Goal: Complete application form

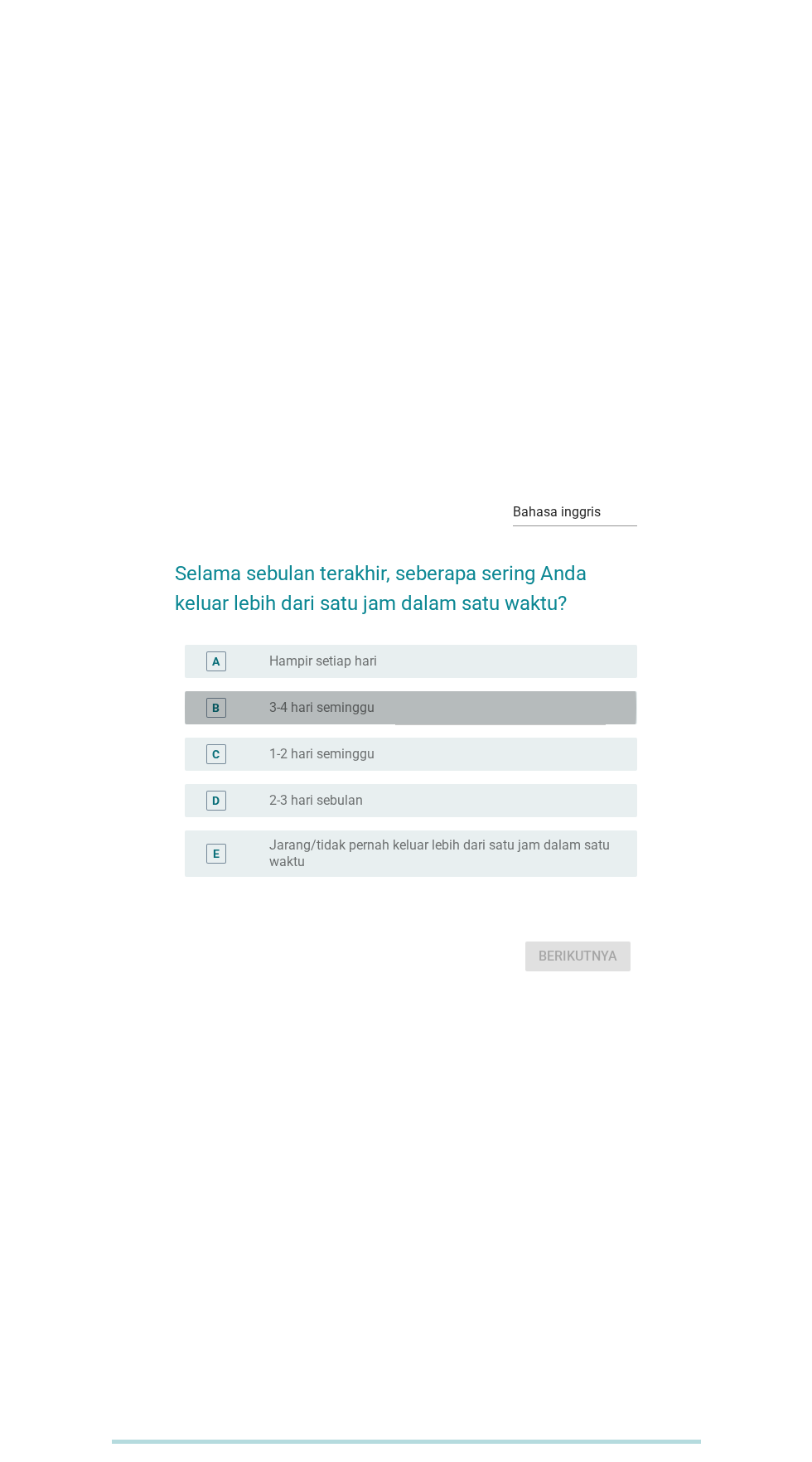
click at [491, 716] on div "tombol radio tidak dicentang 3-4 hari seminggu" at bounding box center [440, 707] width 342 height 17
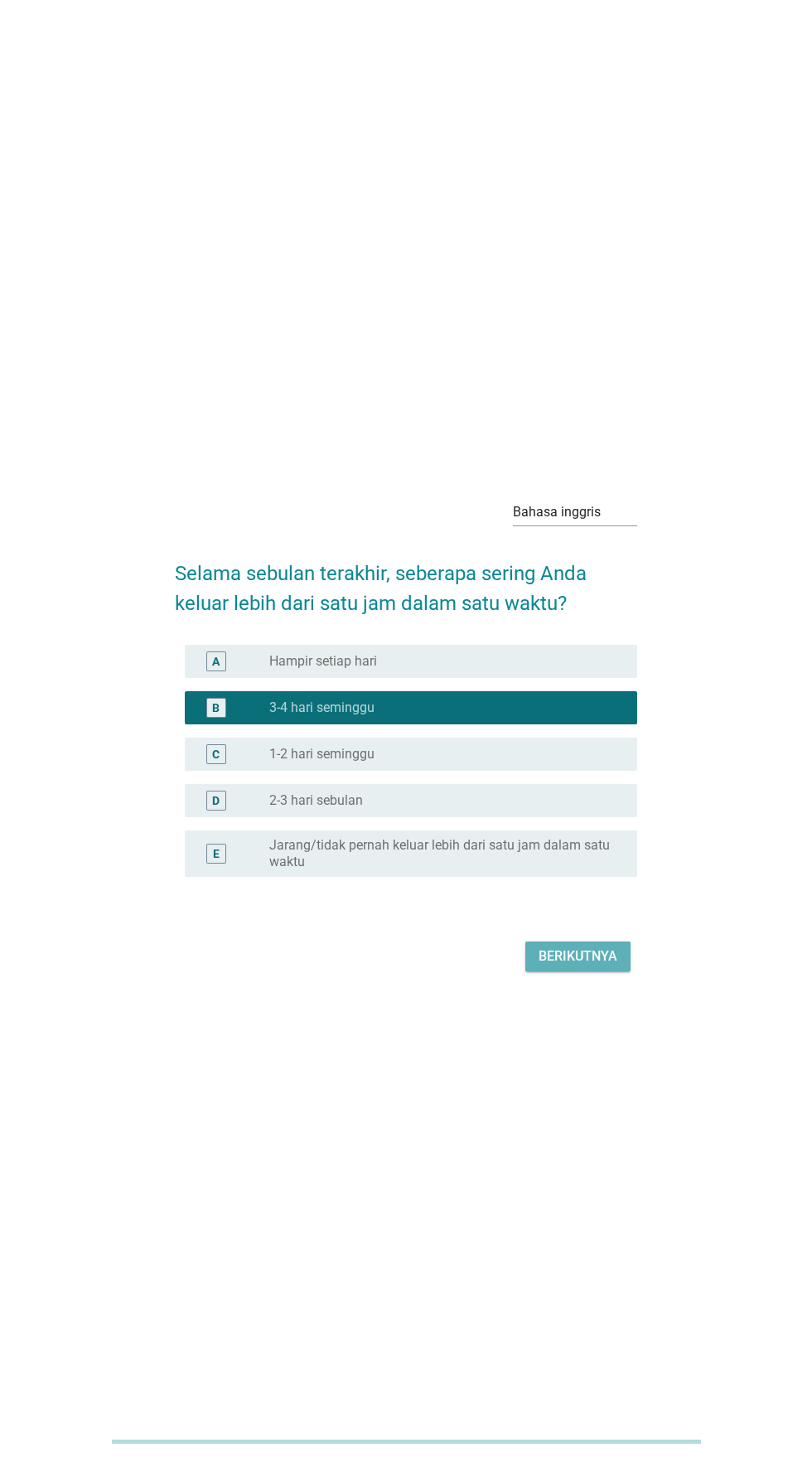
click at [582, 971] on button "Berikutnya" at bounding box center [577, 956] width 105 height 29
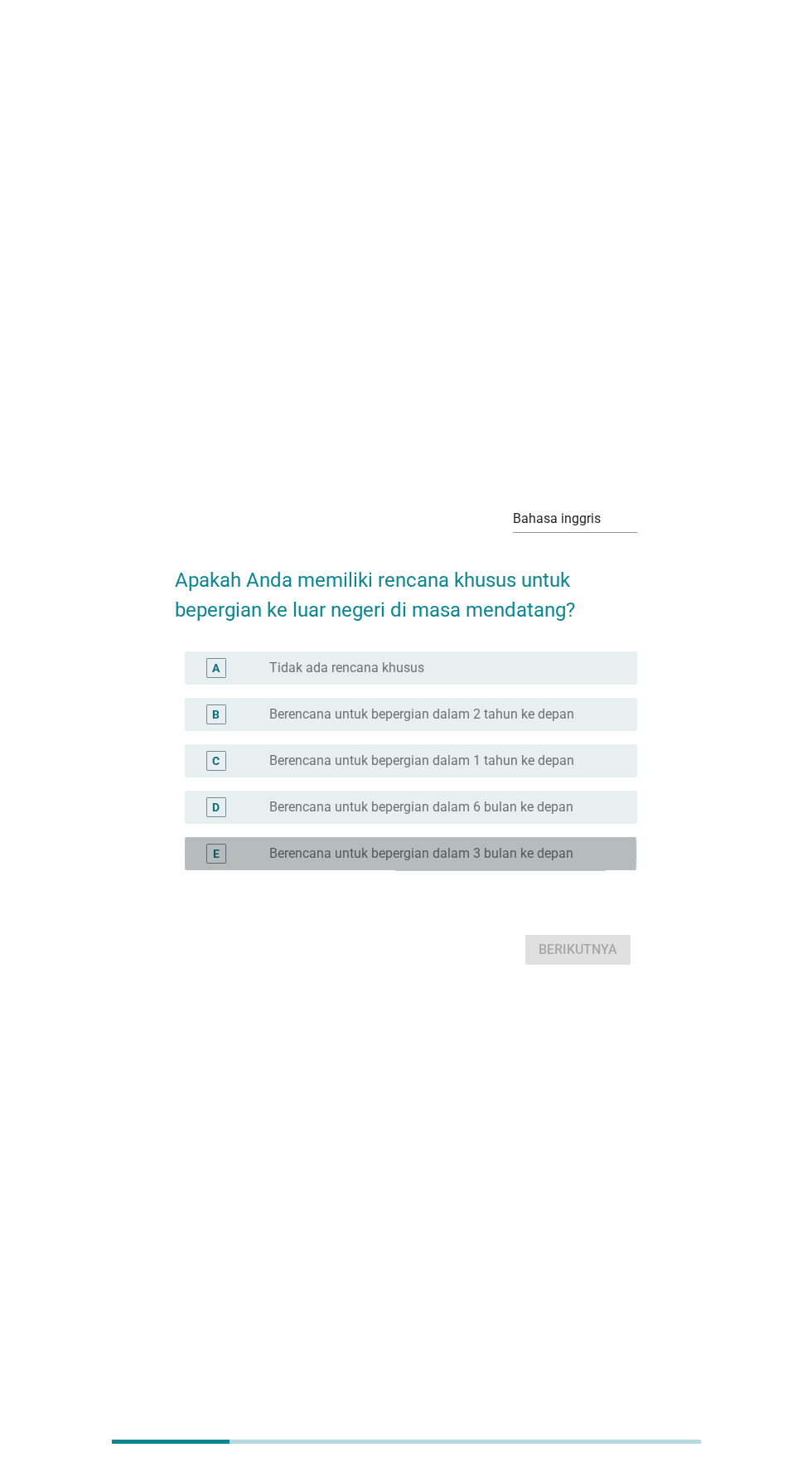
click at [562, 861] on font "Berencana untuk bepergian dalam 3 bulan ke depan" at bounding box center [421, 853] width 304 height 16
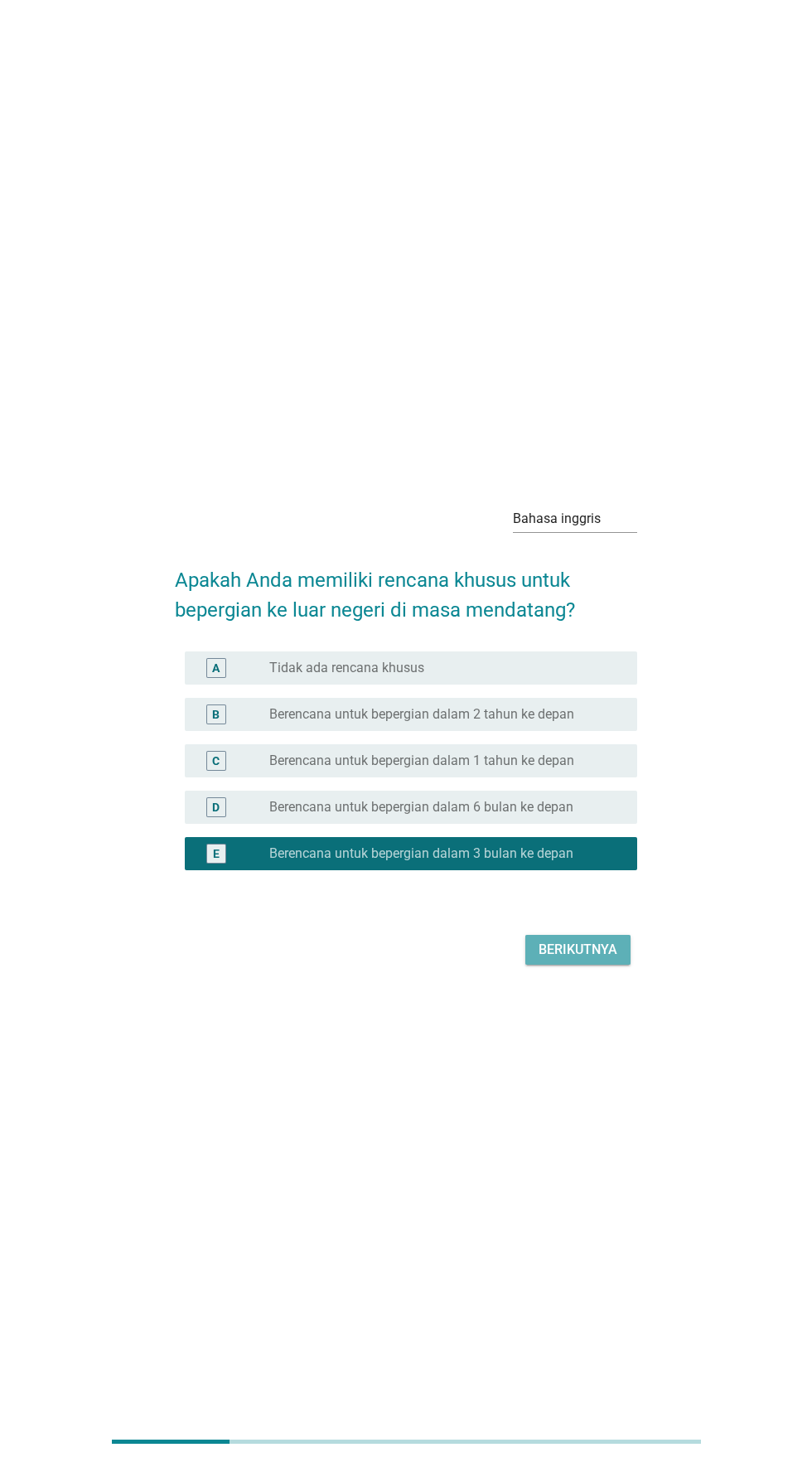
click at [595, 960] on font "Berikutnya" at bounding box center [578, 950] width 78 height 20
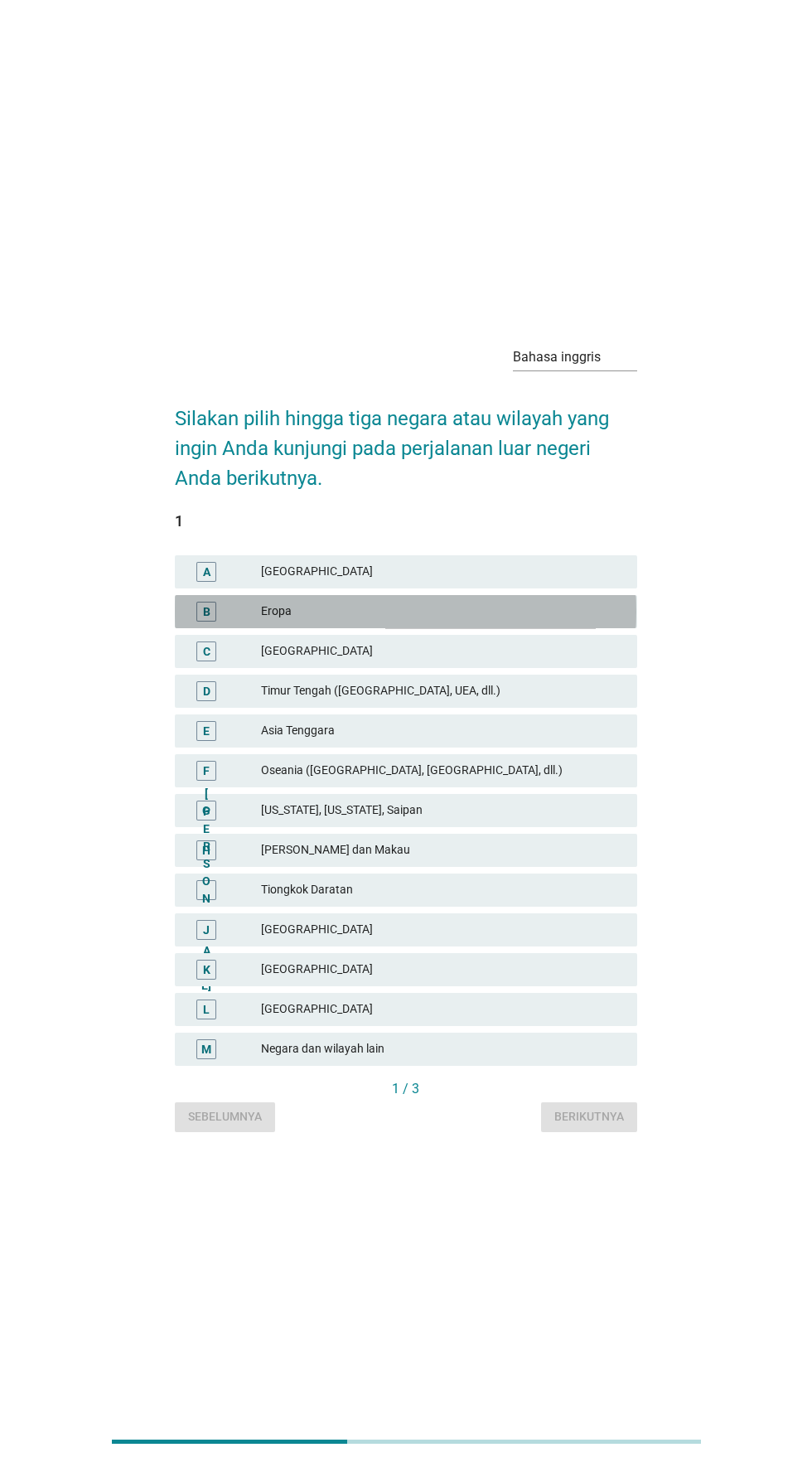
click at [511, 620] on font "Eropa" at bounding box center [442, 611] width 363 height 18
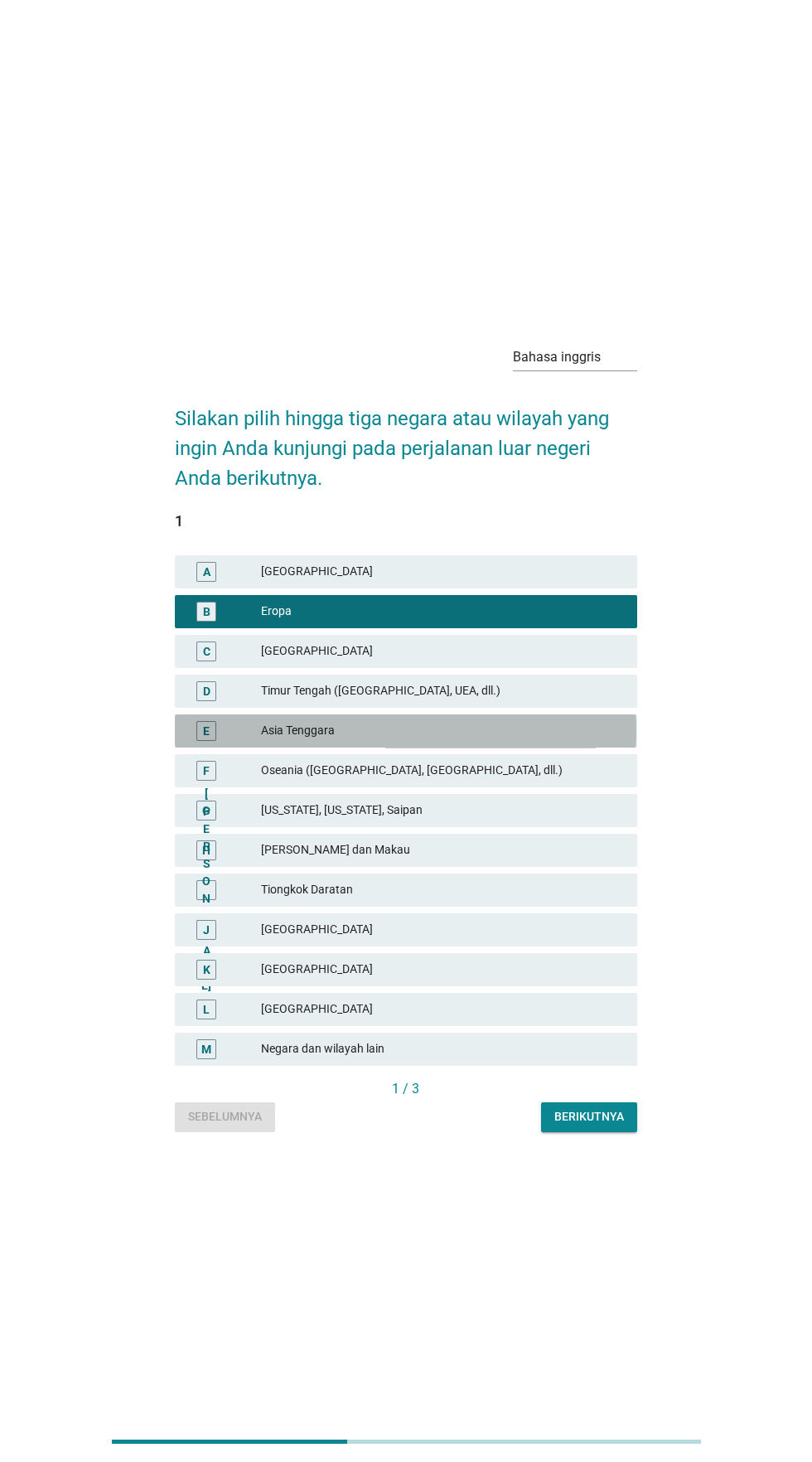
click at [483, 740] on font "Asia Tenggara" at bounding box center [442, 731] width 363 height 18
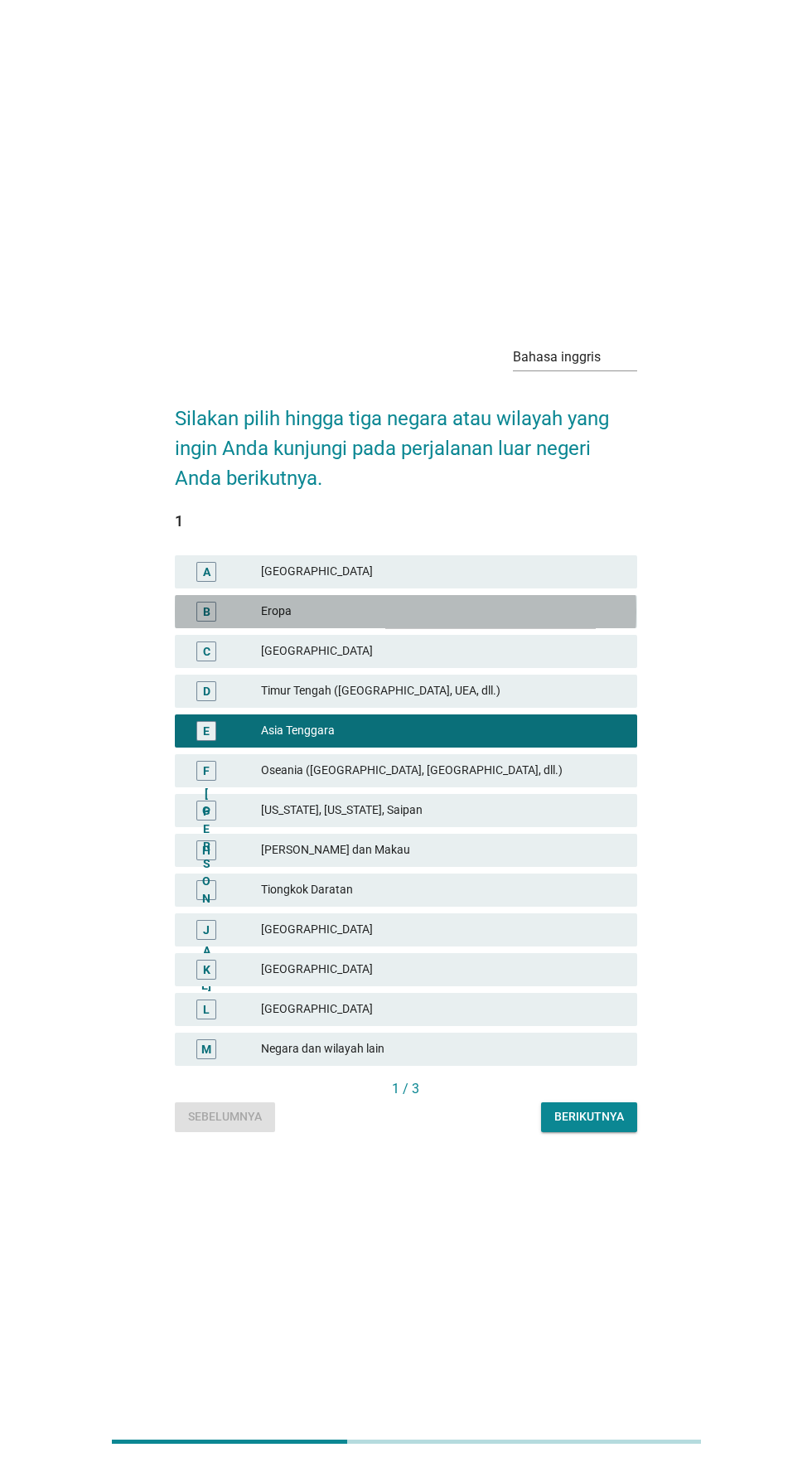
click at [487, 620] on font "Eropa" at bounding box center [442, 611] width 363 height 18
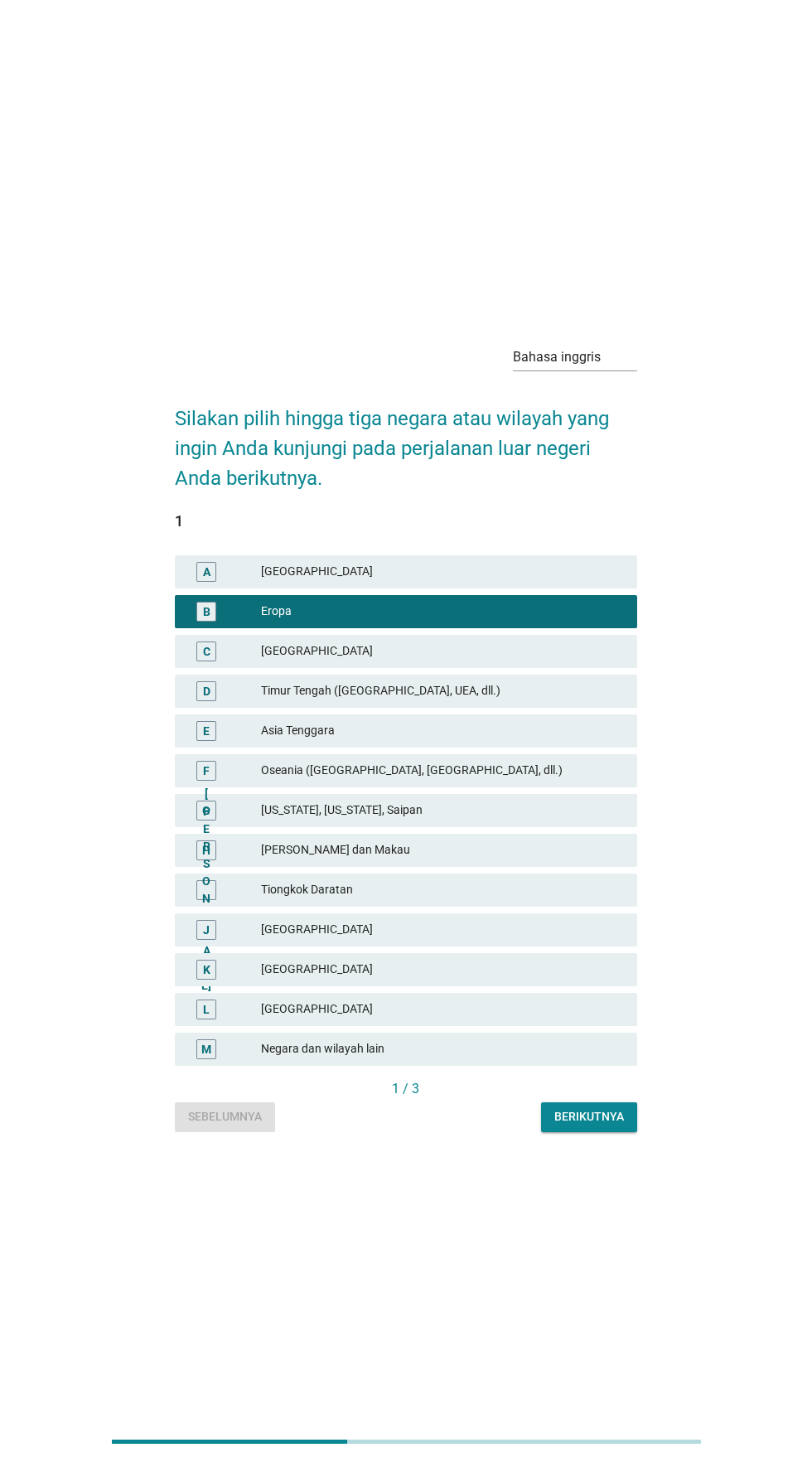
click at [452, 1018] on font "[GEOGRAPHIC_DATA]" at bounding box center [442, 1009] width 363 height 18
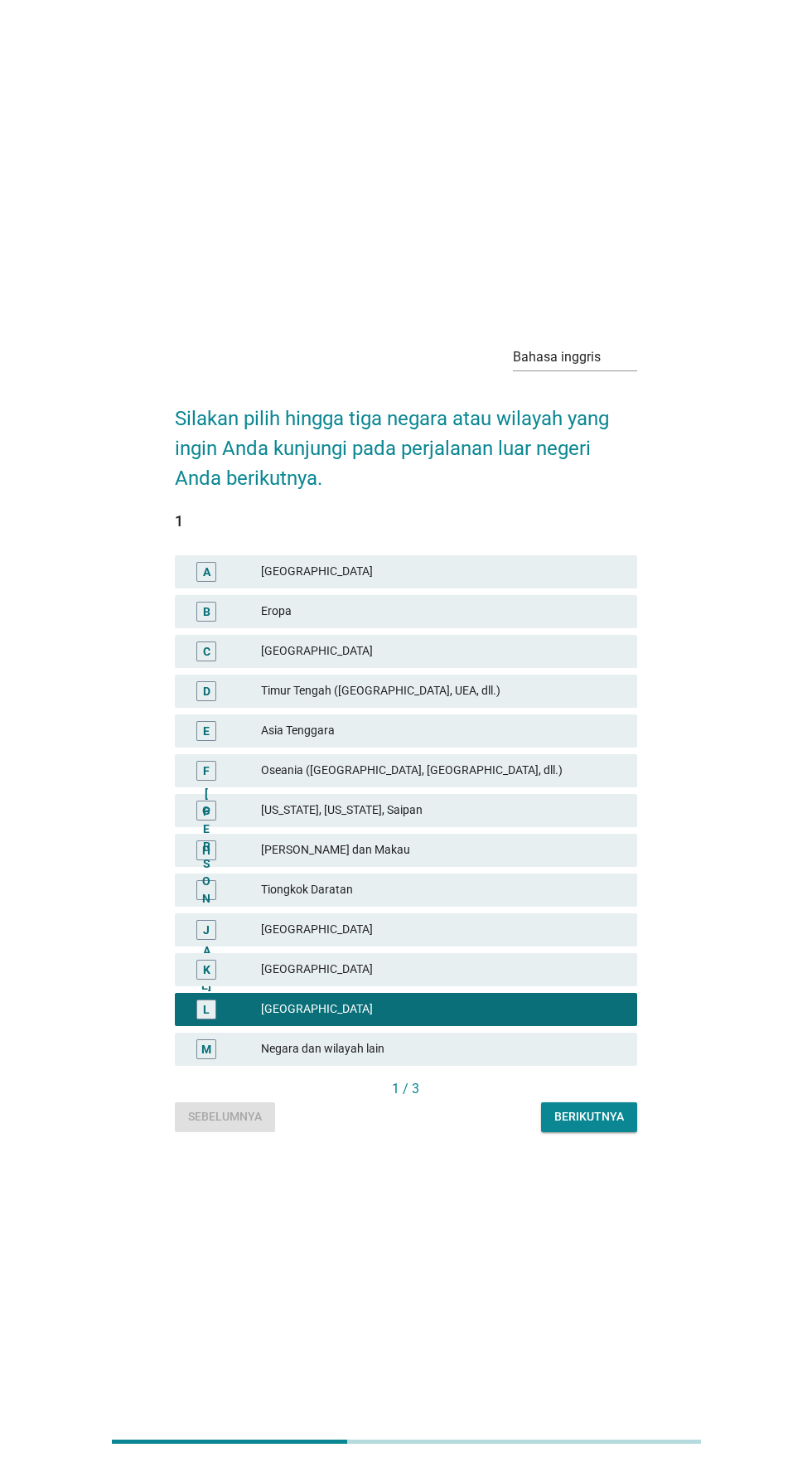
click at [439, 978] on font "[GEOGRAPHIC_DATA]" at bounding box center [442, 969] width 363 height 18
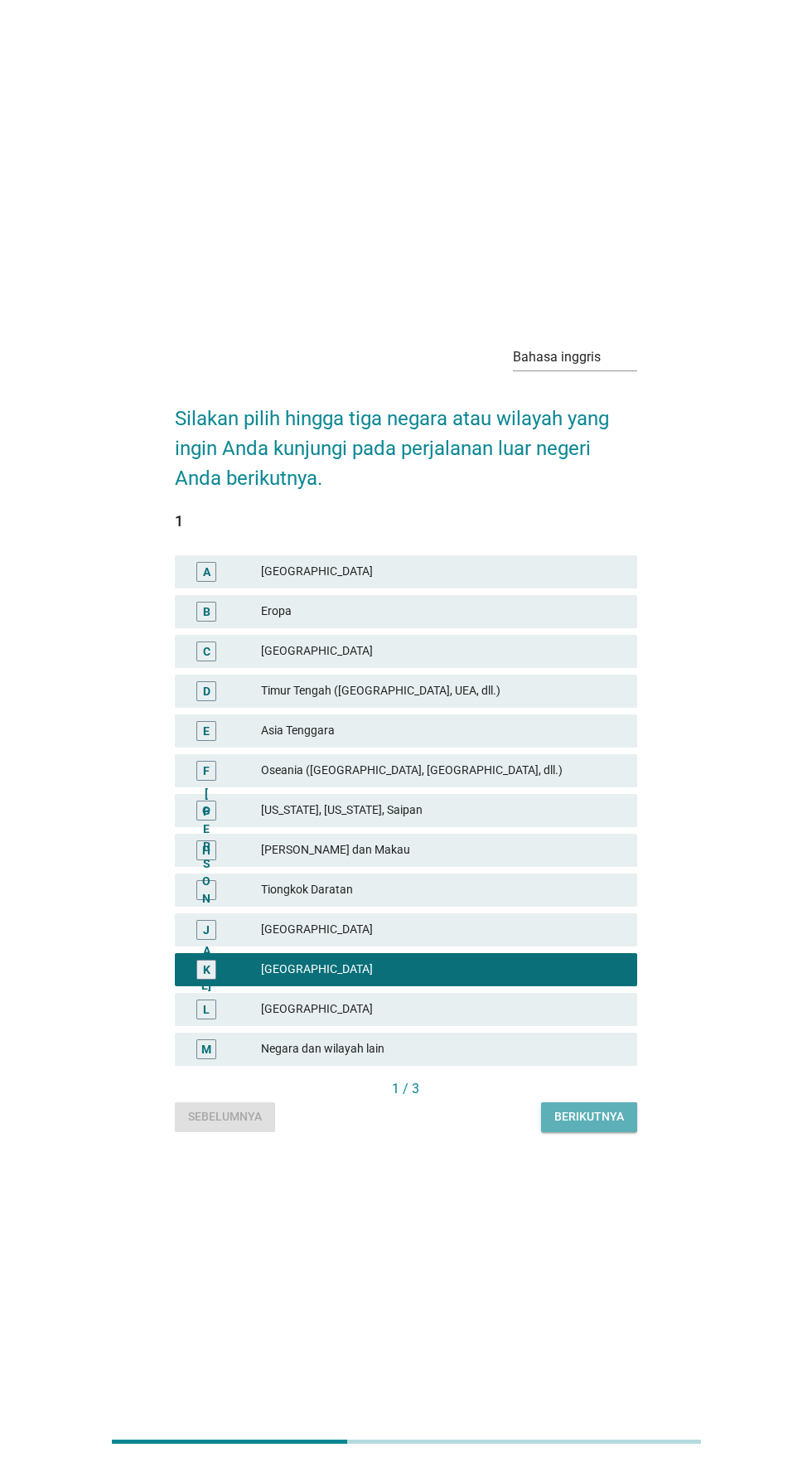
click at [578, 1123] on font "Berikutnya" at bounding box center [589, 1117] width 70 height 14
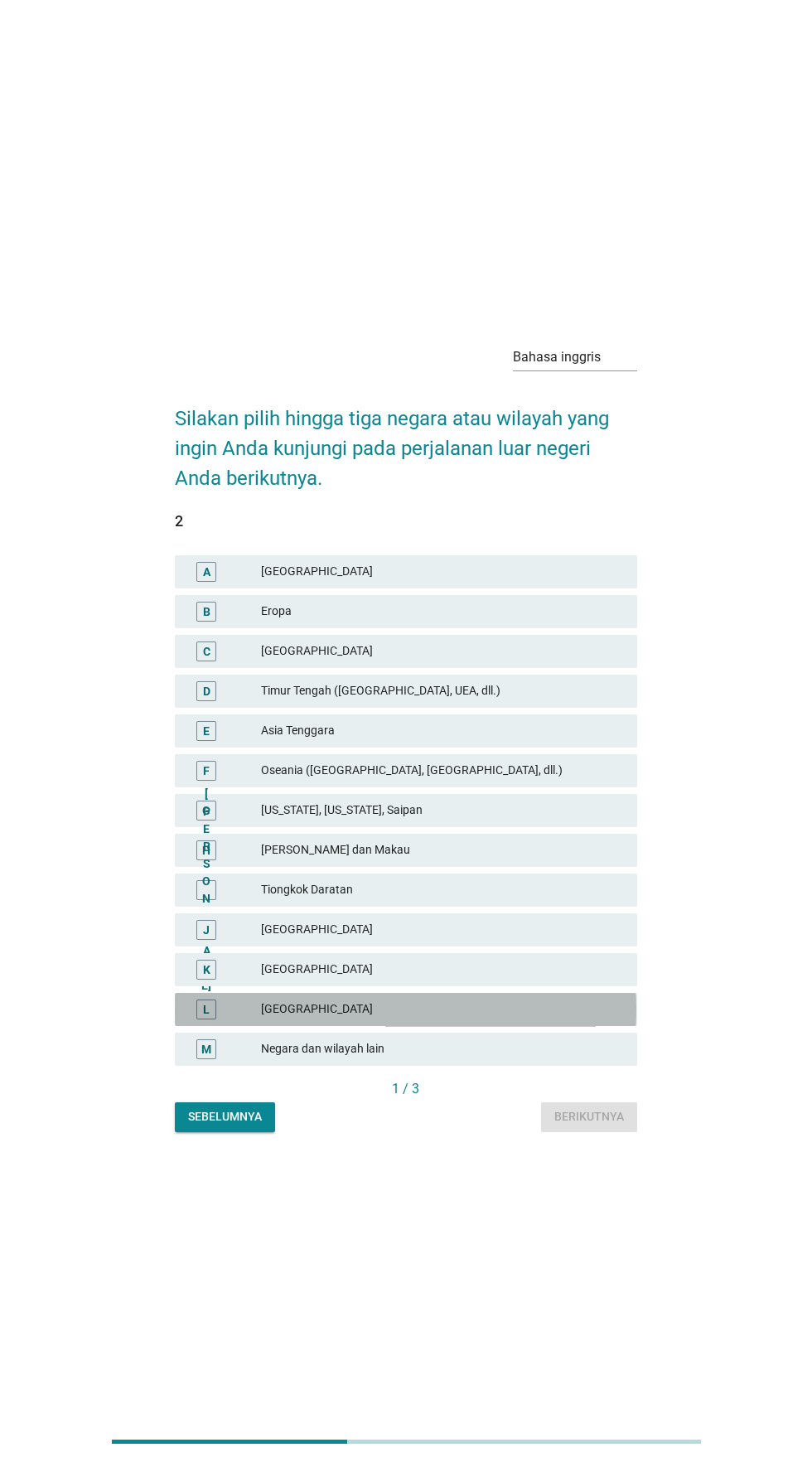
click at [443, 1018] on font "[GEOGRAPHIC_DATA]" at bounding box center [442, 1009] width 363 height 18
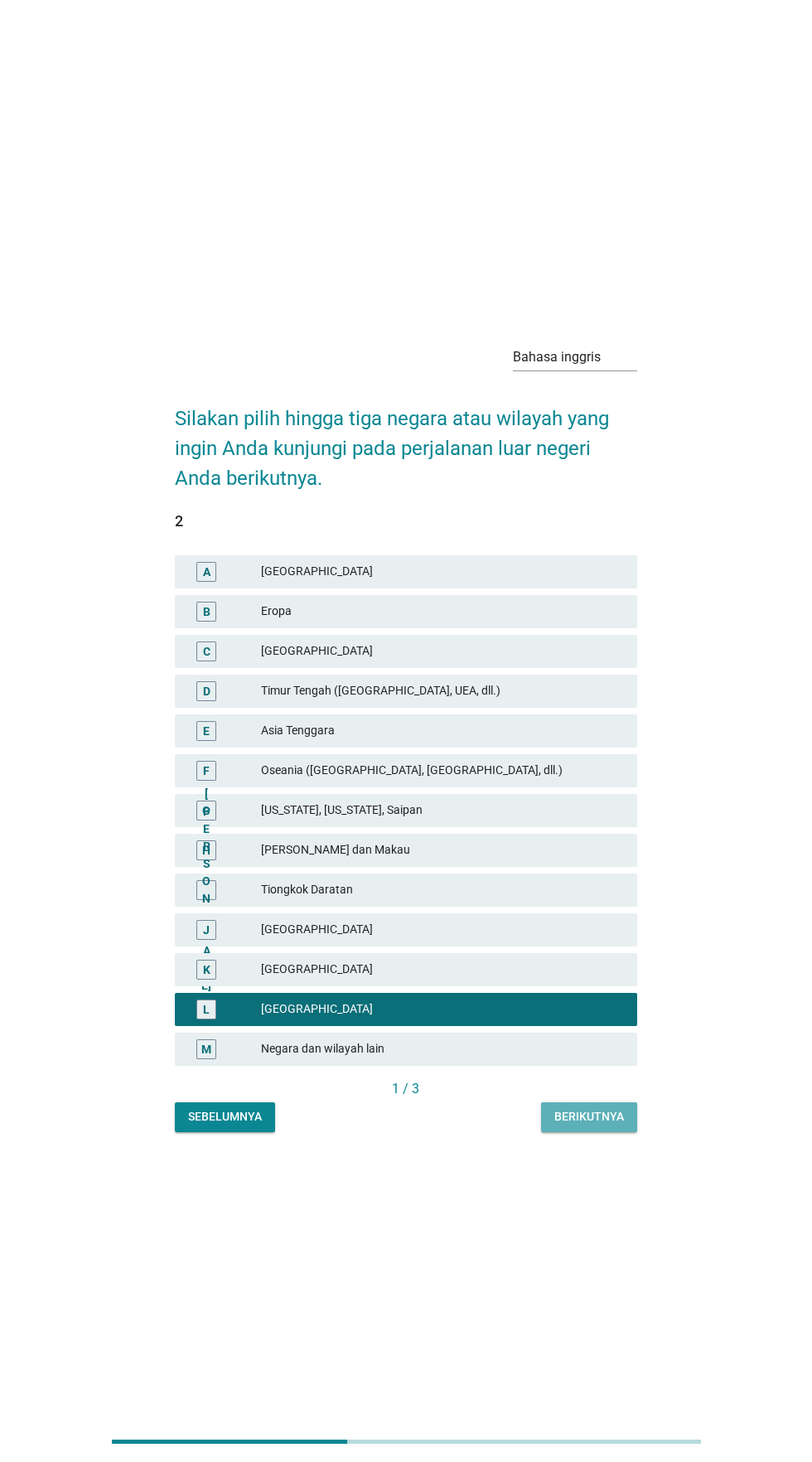
click at [584, 1126] on font "Berikutnya" at bounding box center [589, 1117] width 70 height 18
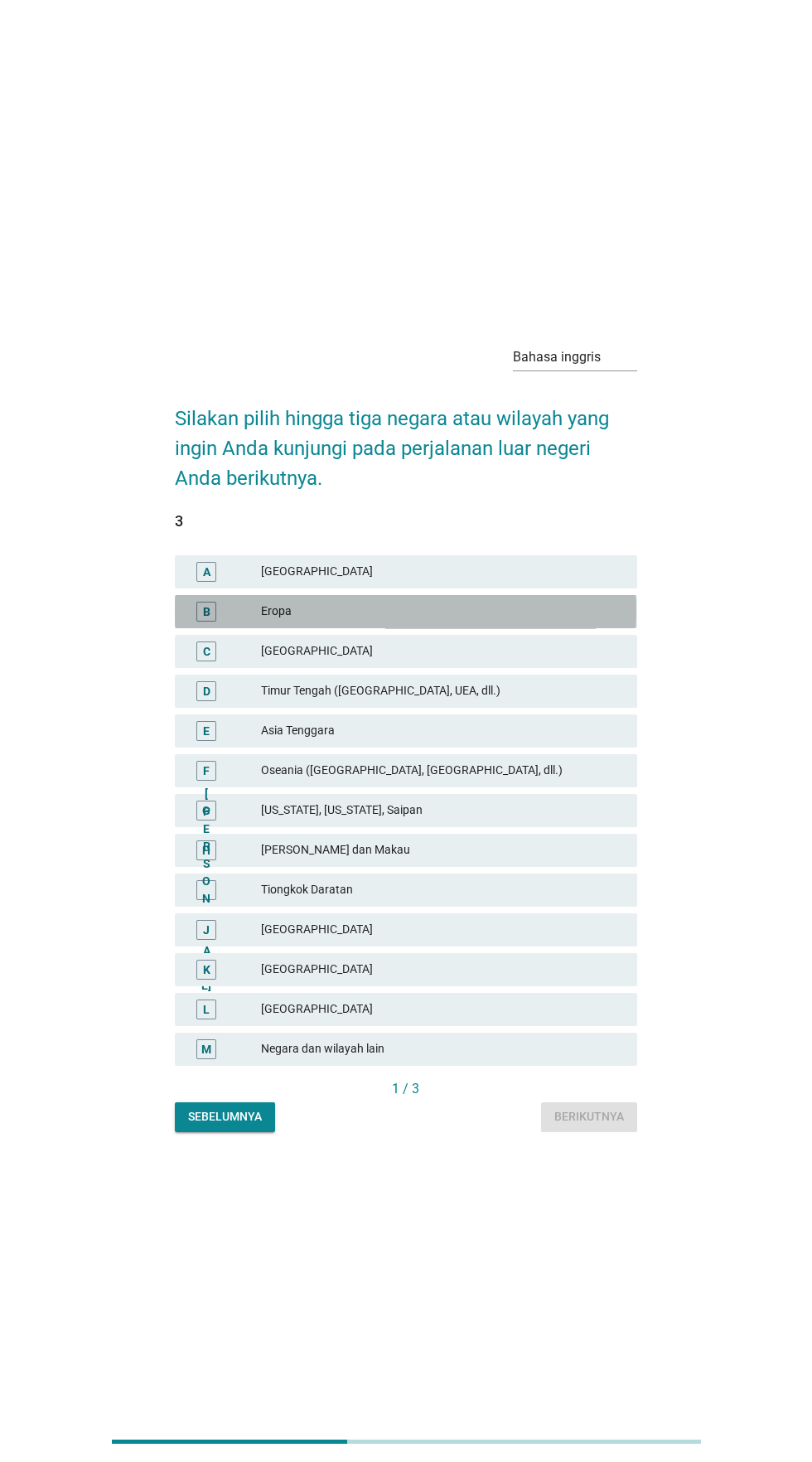
click at [487, 620] on font "Eropa" at bounding box center [442, 611] width 363 height 18
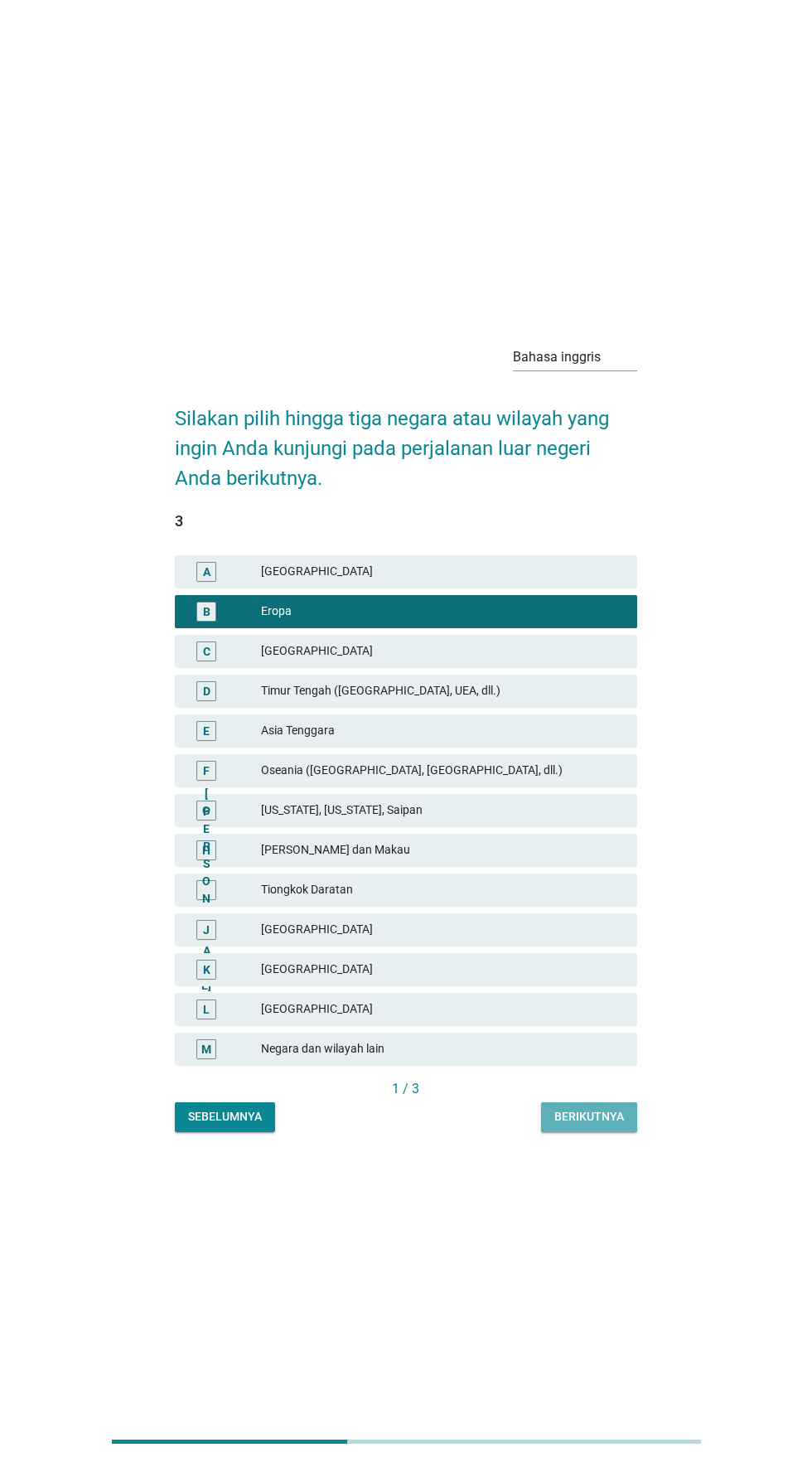
click at [588, 1133] on button "Berikutnya" at bounding box center [589, 1117] width 96 height 29
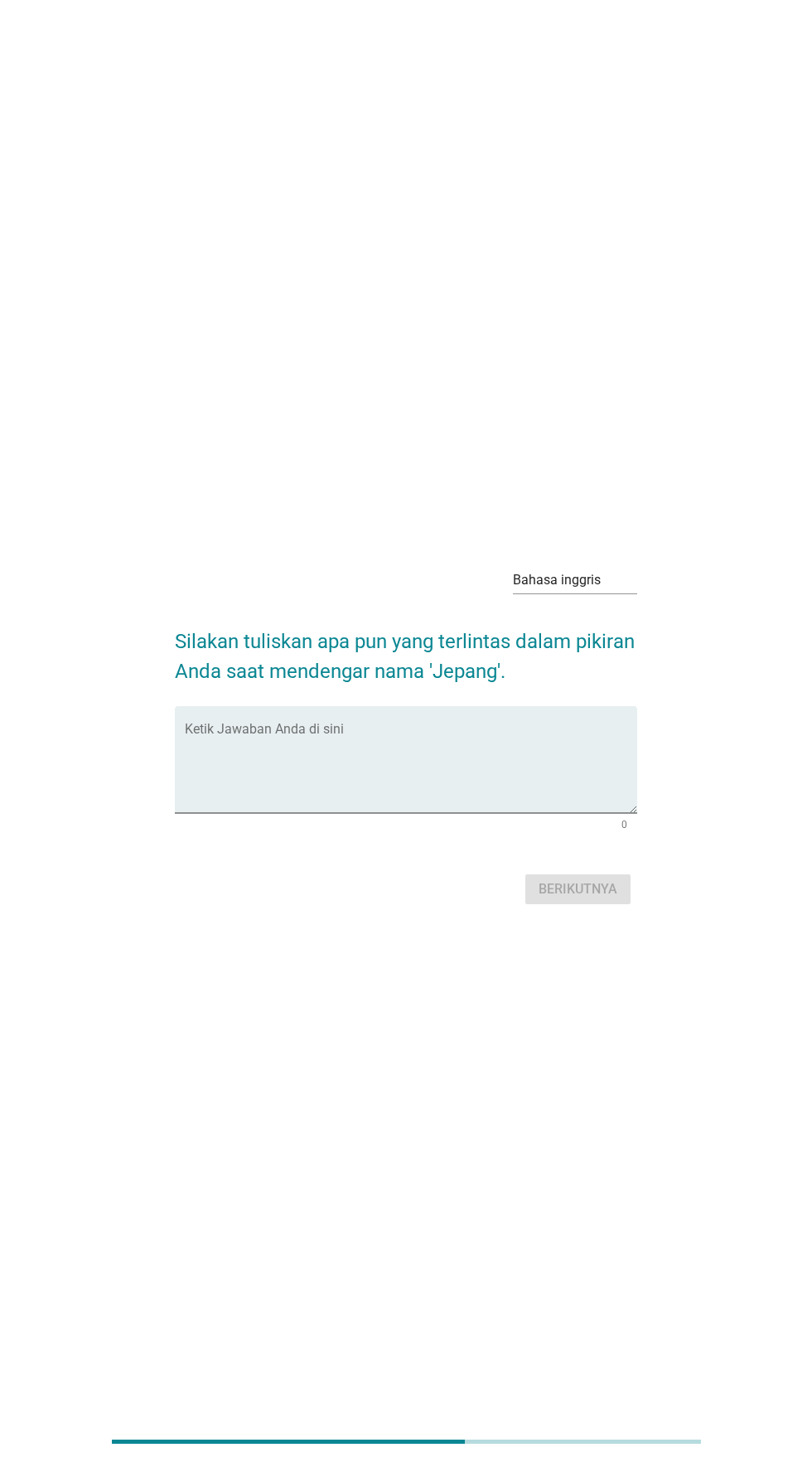
click at [493, 797] on textarea "Ketik Jawaban Anda di sini" at bounding box center [410, 769] width 452 height 87
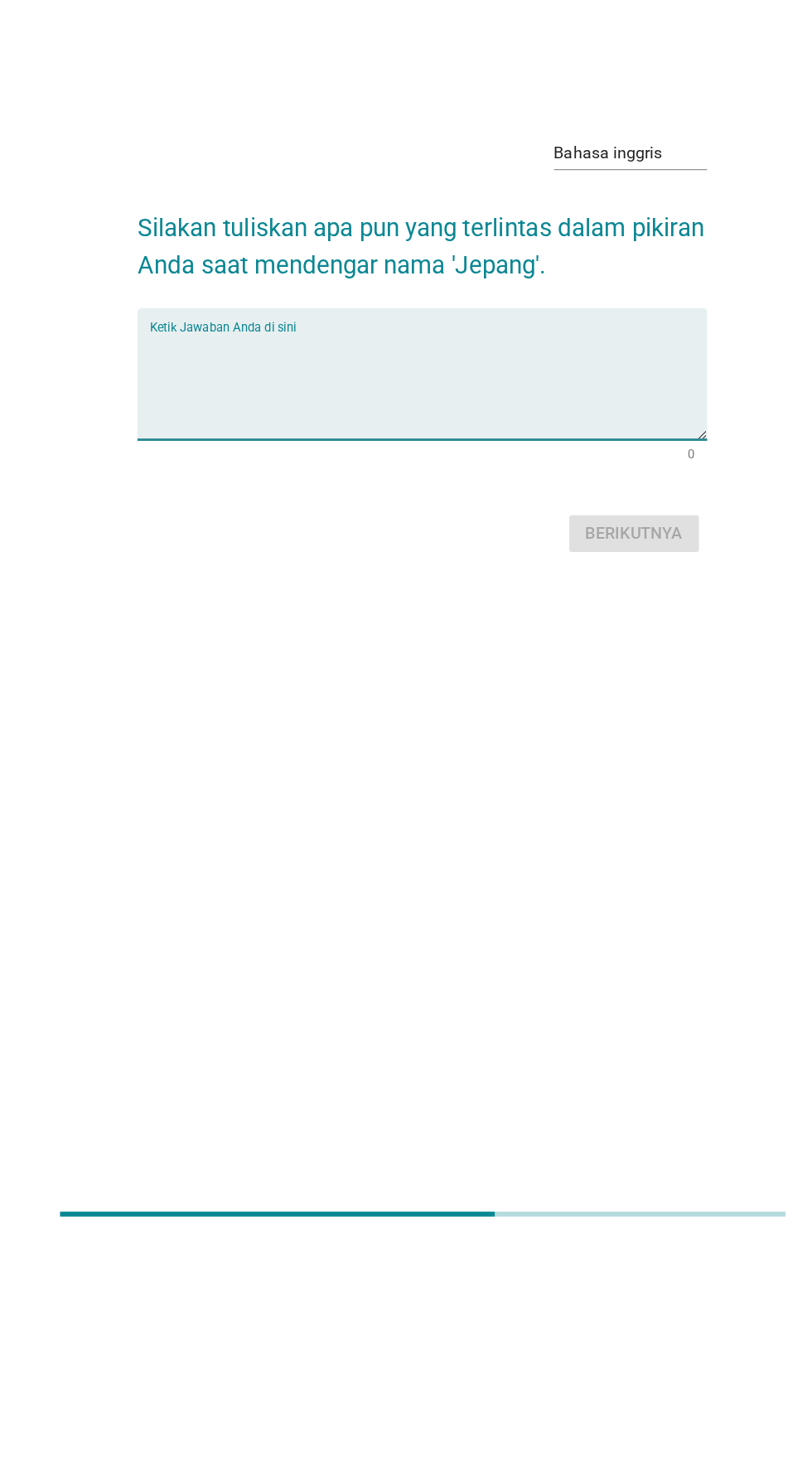
type textarea "J"
type textarea "teknologi otomotif"
click at [616, 897] on font "Berikutnya" at bounding box center [578, 889] width 78 height 16
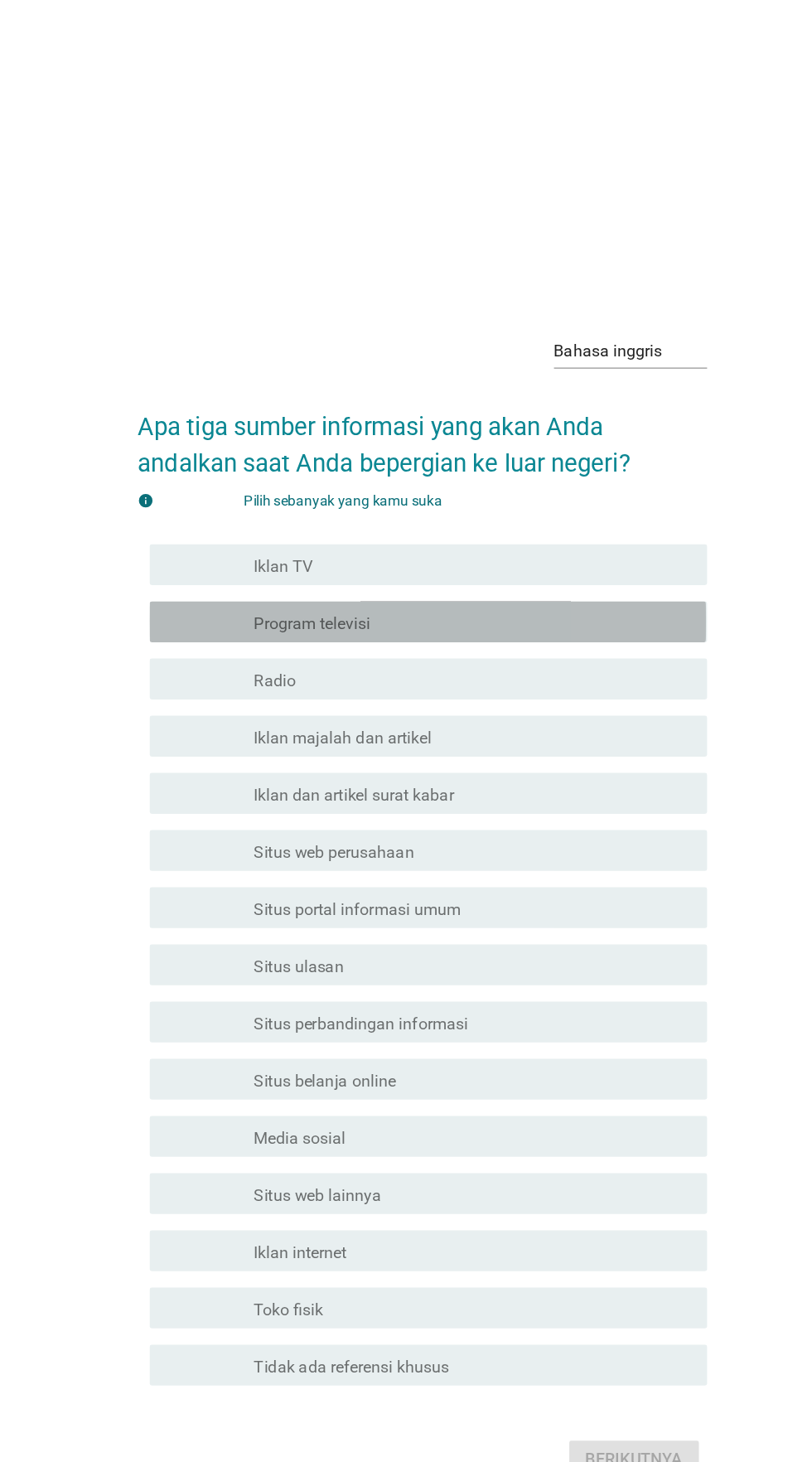
click at [424, 514] on div "garis besar kotak centang kosong Program televisi" at bounding box center [447, 505] width 355 height 20
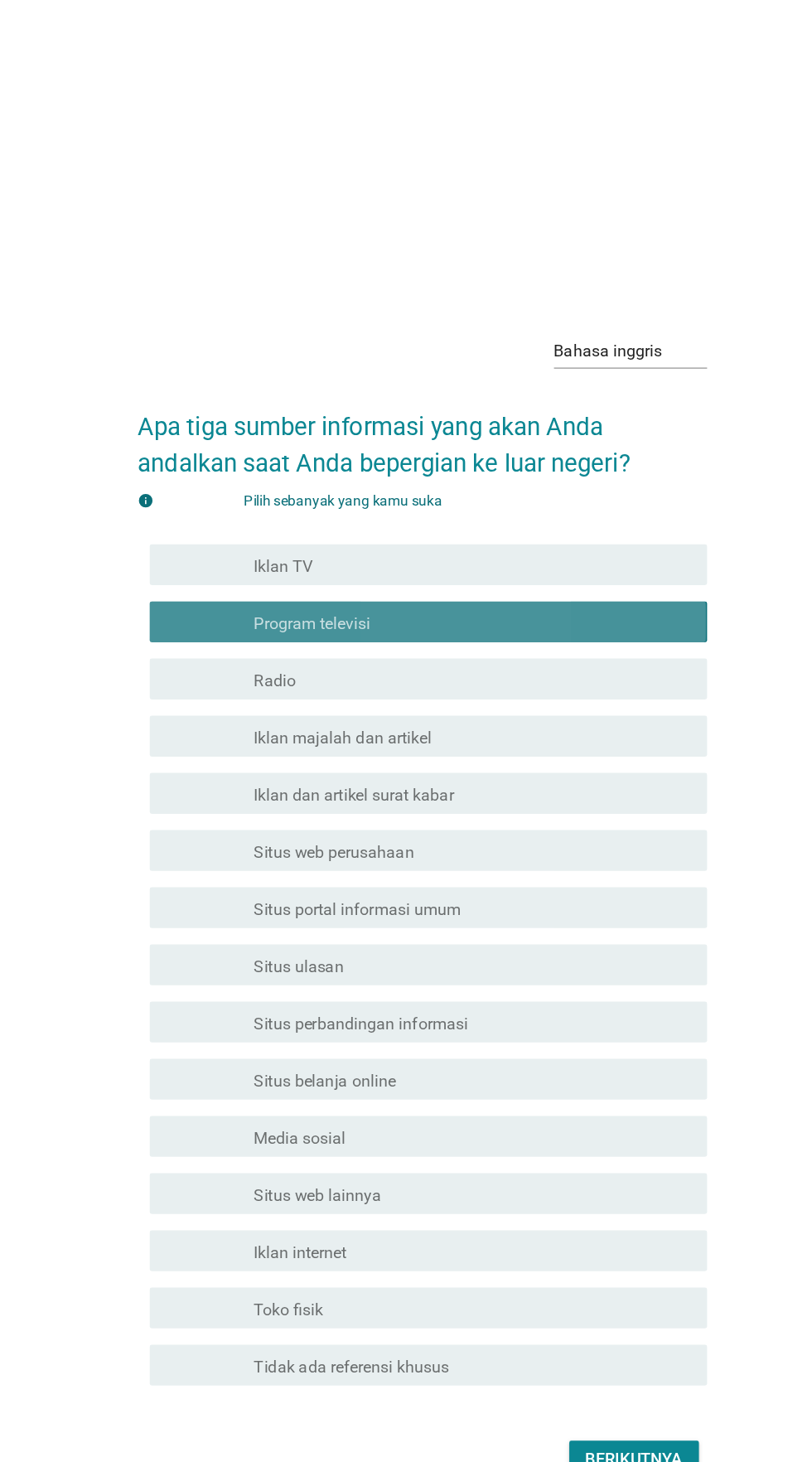
click at [468, 514] on div "garis besar kotak centang kosong Program televisi" at bounding box center [447, 505] width 355 height 20
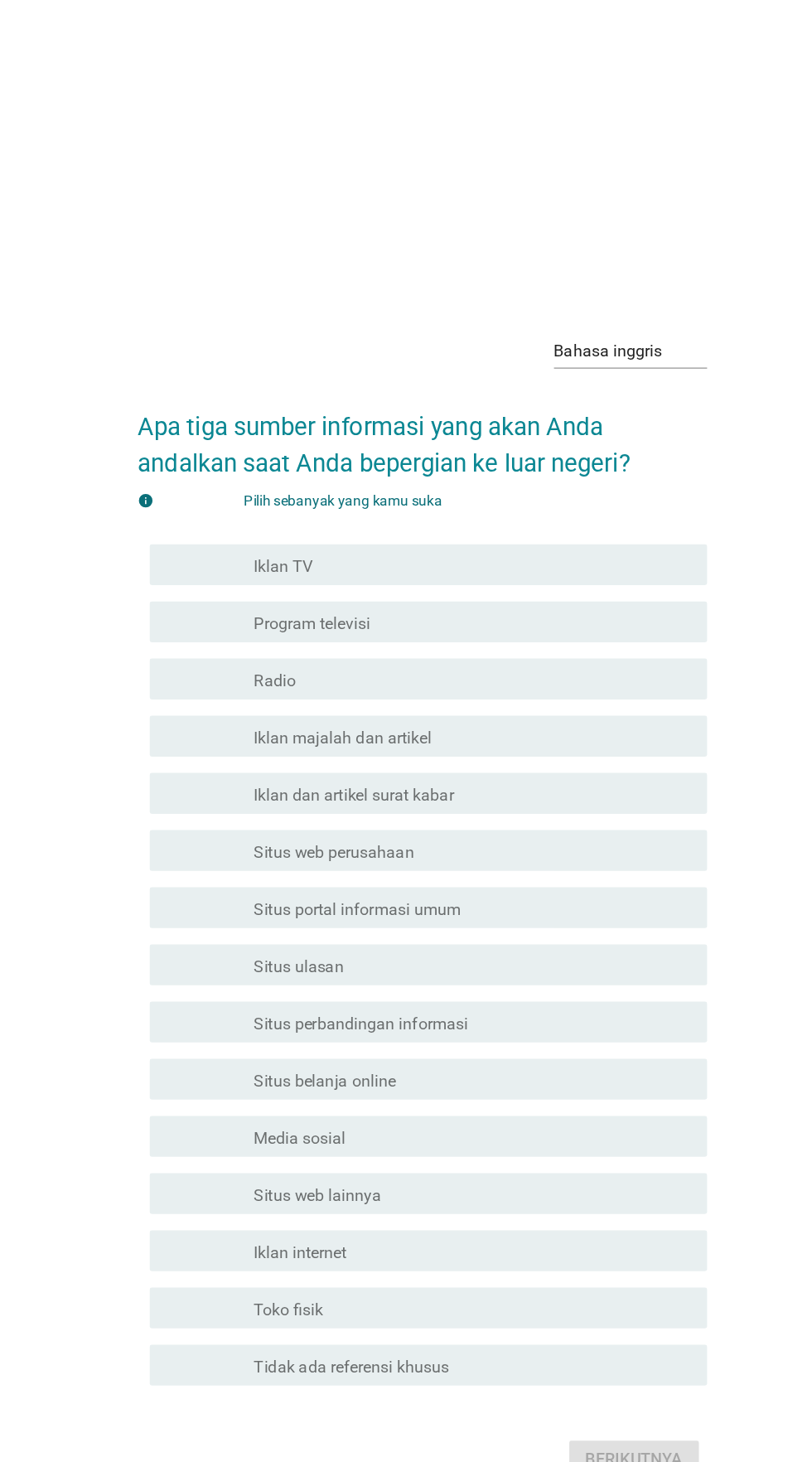
click at [546, 415] on div "informasi Pilih sebanyak yang kamu suka" at bounding box center [406, 407] width 461 height 18
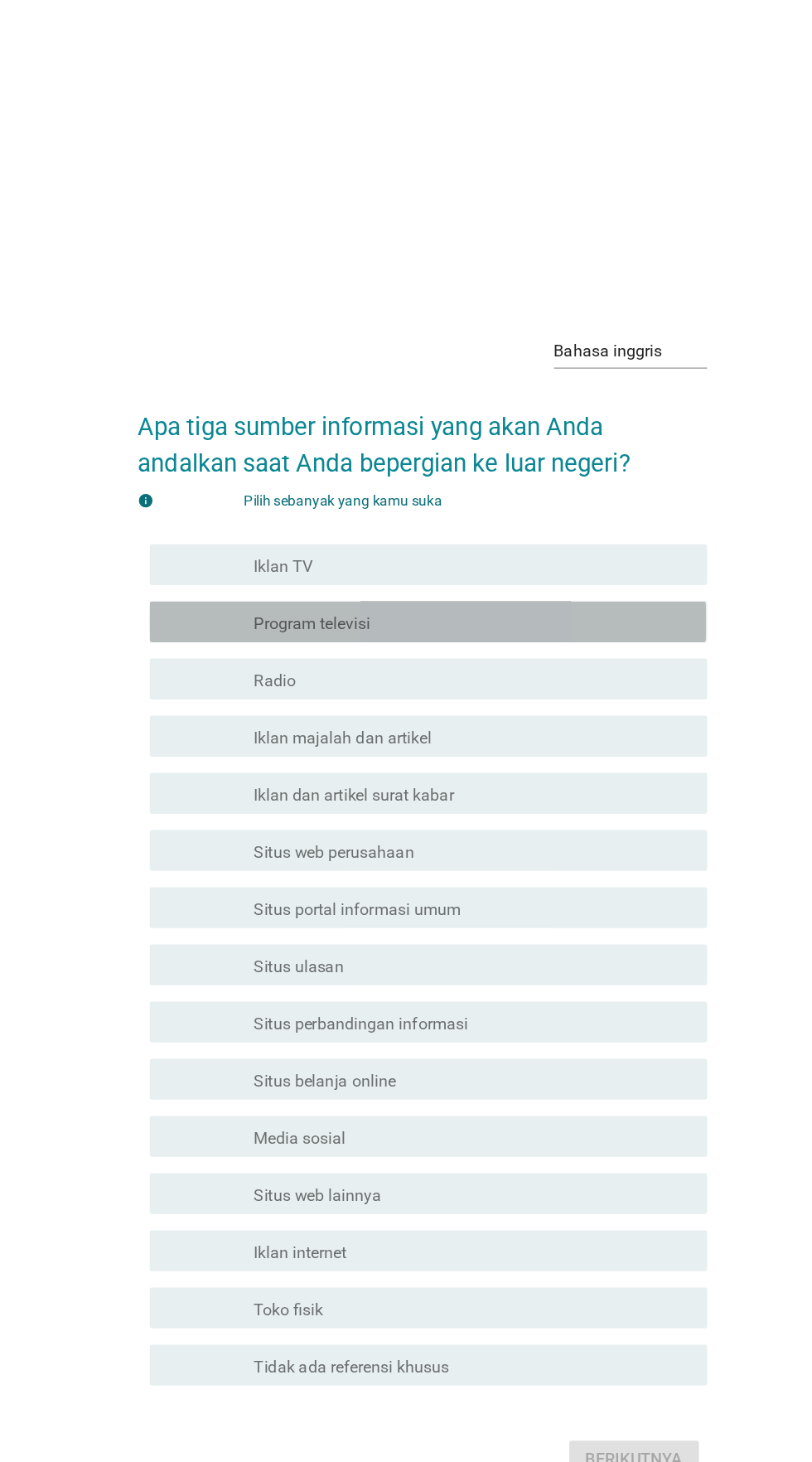
click at [465, 514] on div "garis besar kotak centang kosong Program televisi" at bounding box center [447, 505] width 355 height 20
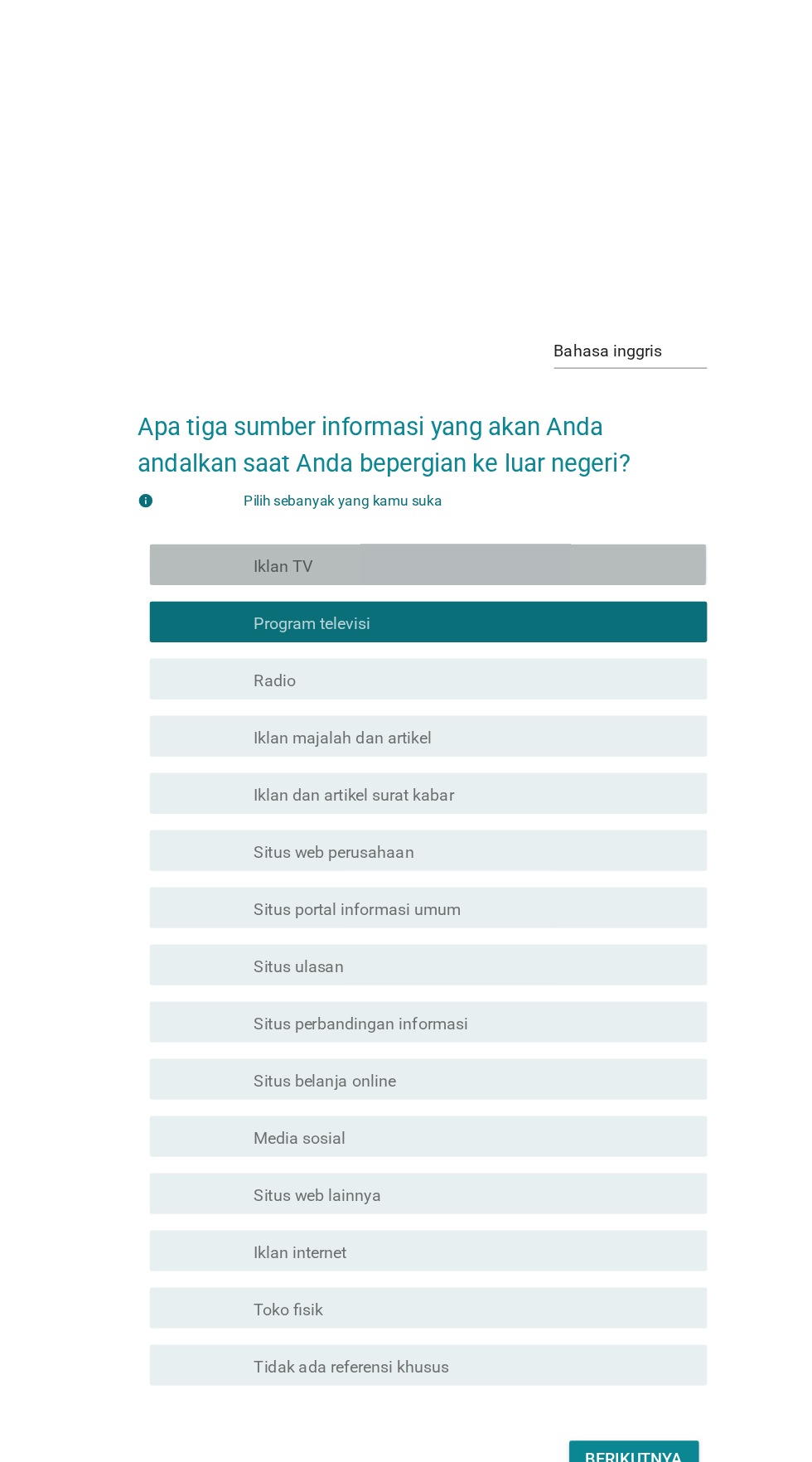
click at [554, 475] on div "memeriksa garis besar kotak centang kosong Iklan TV" at bounding box center [410, 459] width 452 height 33
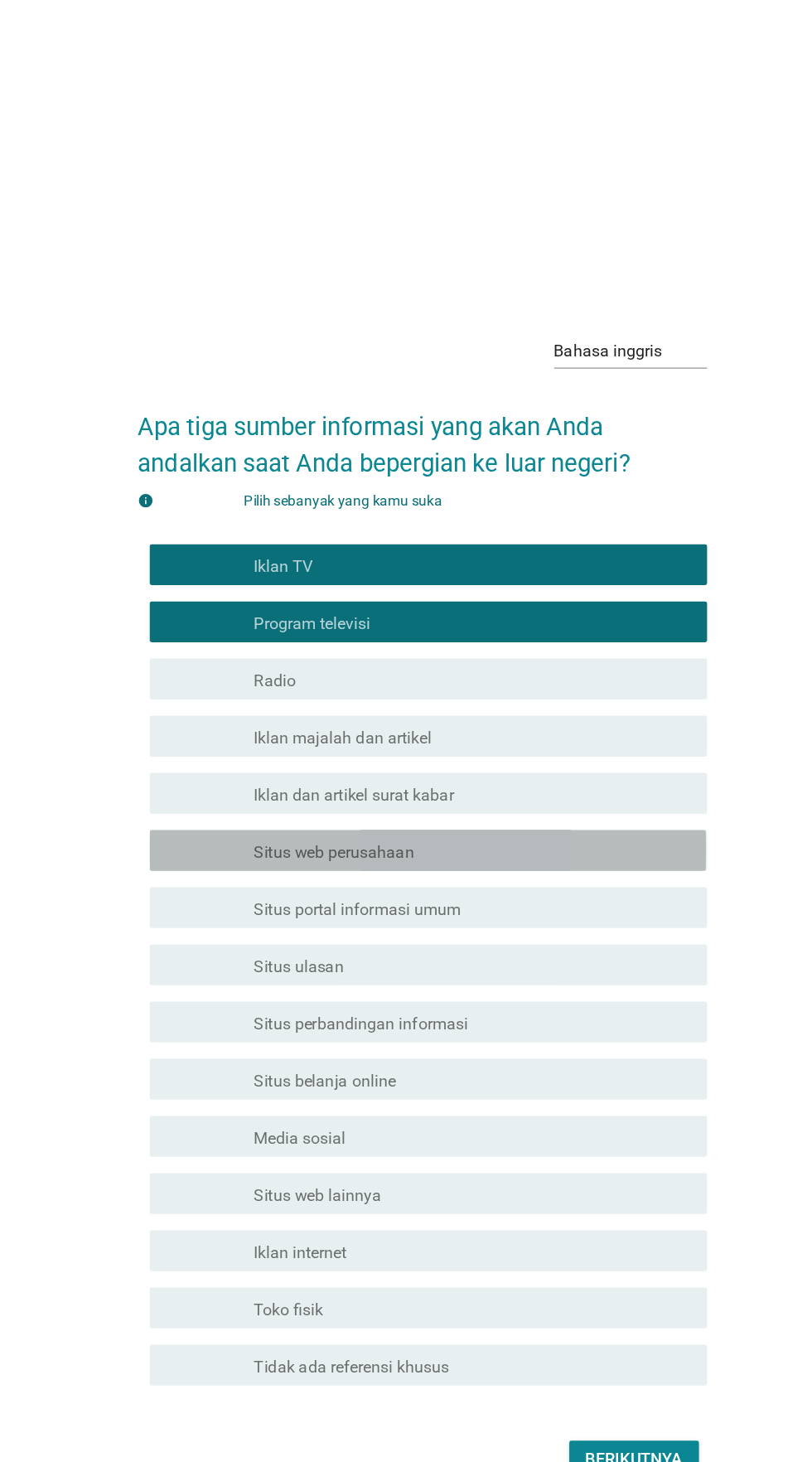
click at [423, 701] on div "garis besar kotak centang kosong Situs web perusahaan" at bounding box center [447, 691] width 355 height 20
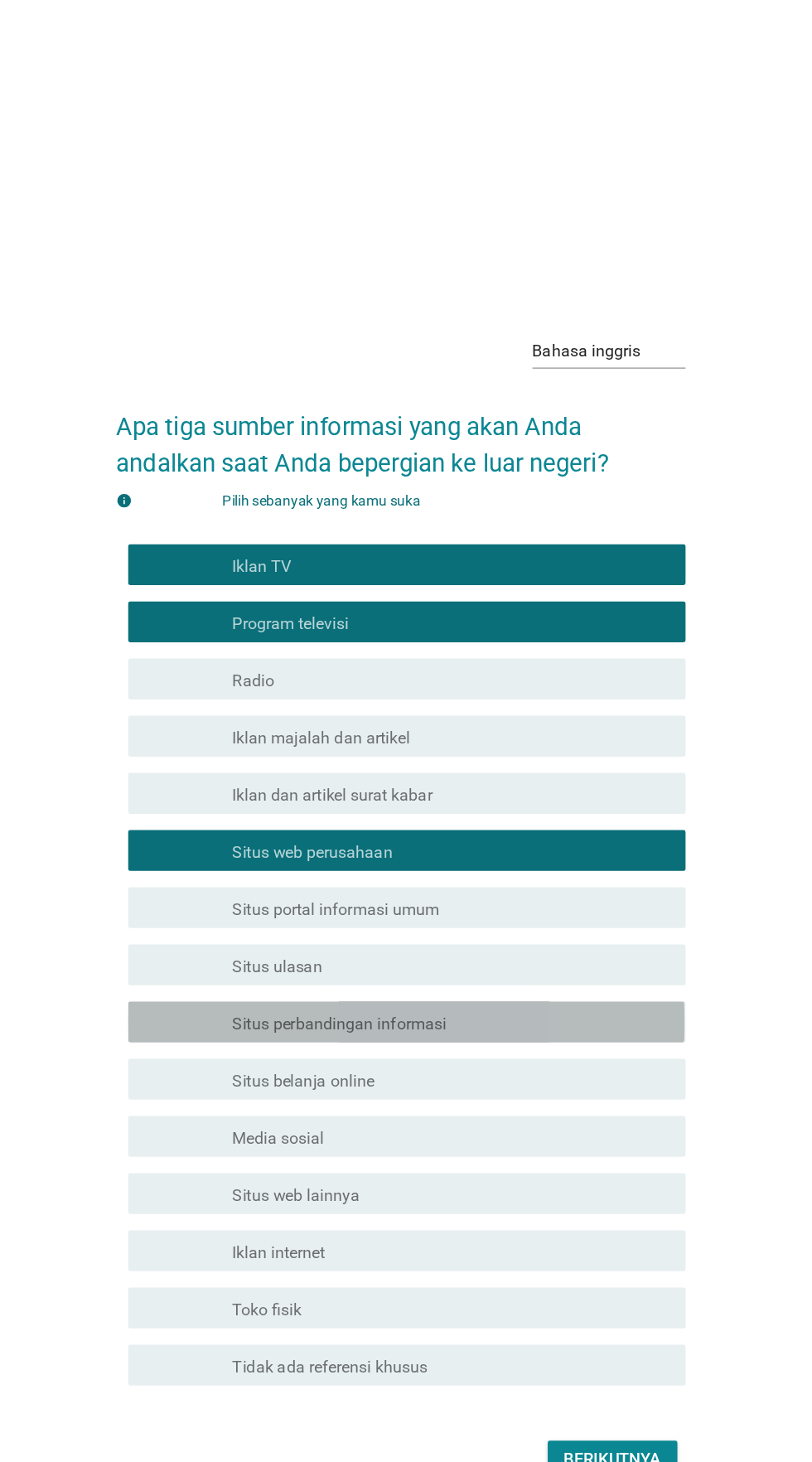
click at [383, 839] on font "Situs perbandingan informasi" at bounding box center [357, 831] width 174 height 16
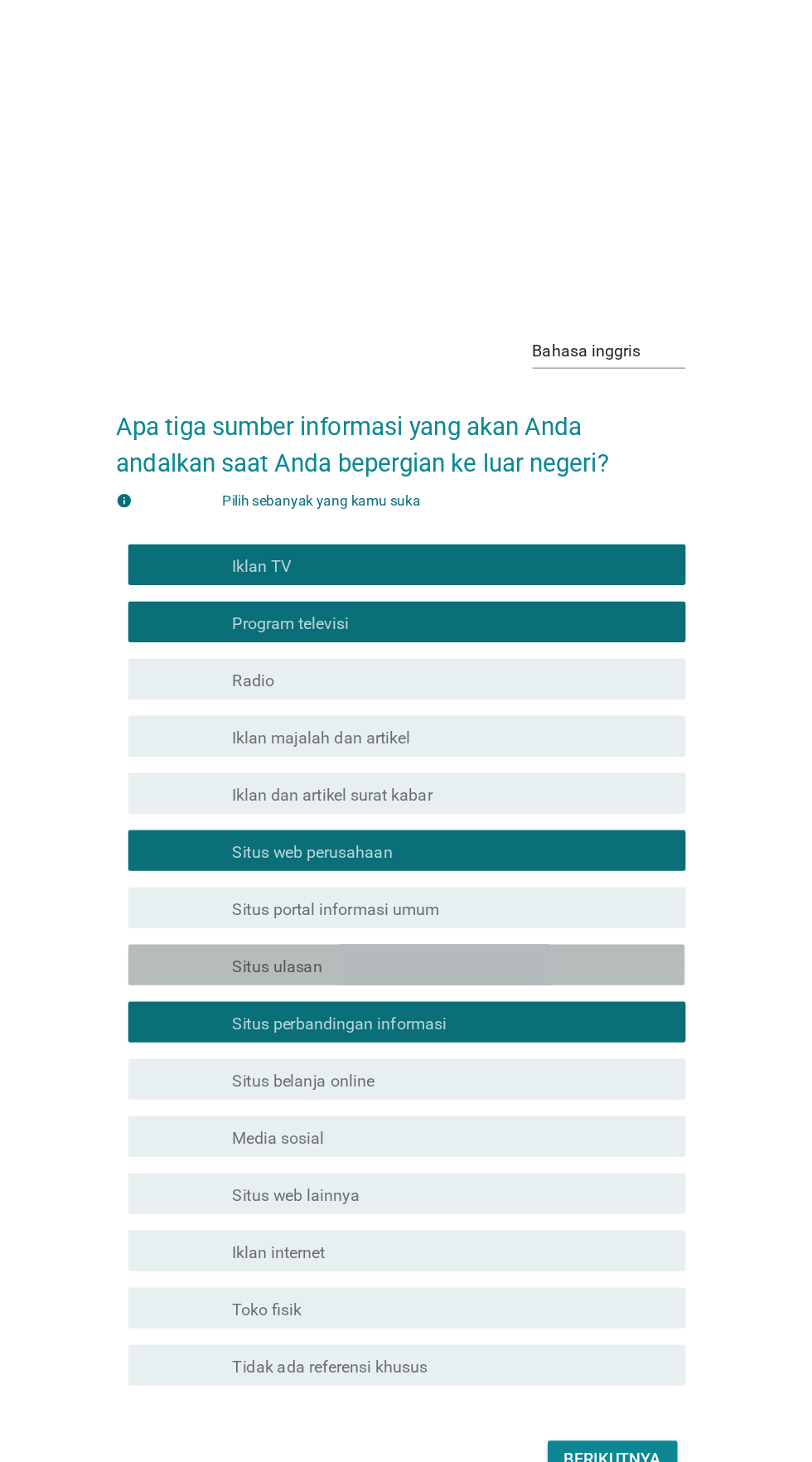
click at [415, 794] on div "garis besar kotak centang kosong Situs ulasan" at bounding box center [447, 783] width 355 height 20
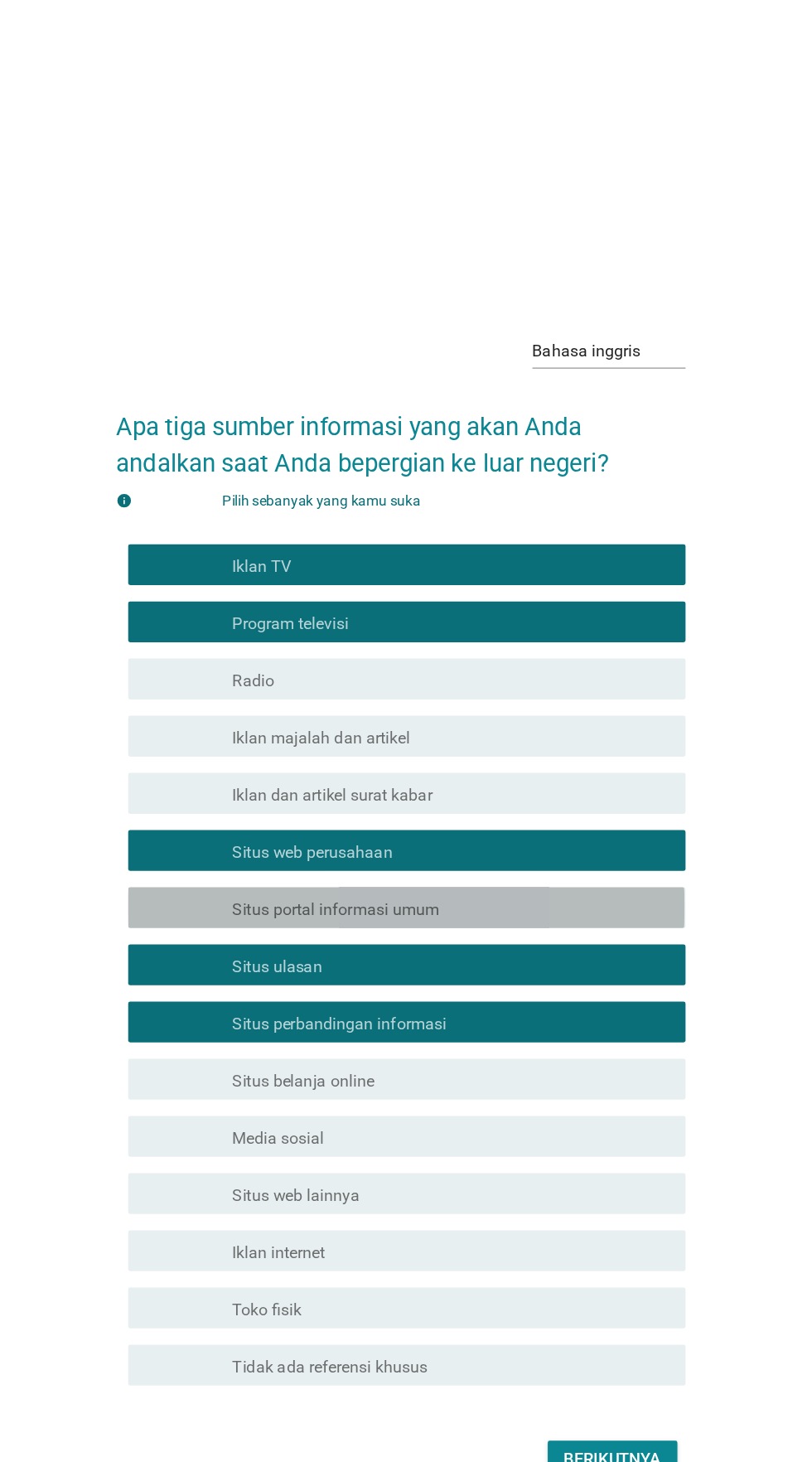
click at [428, 746] on font "Situs portal informasi umum" at bounding box center [354, 738] width 168 height 16
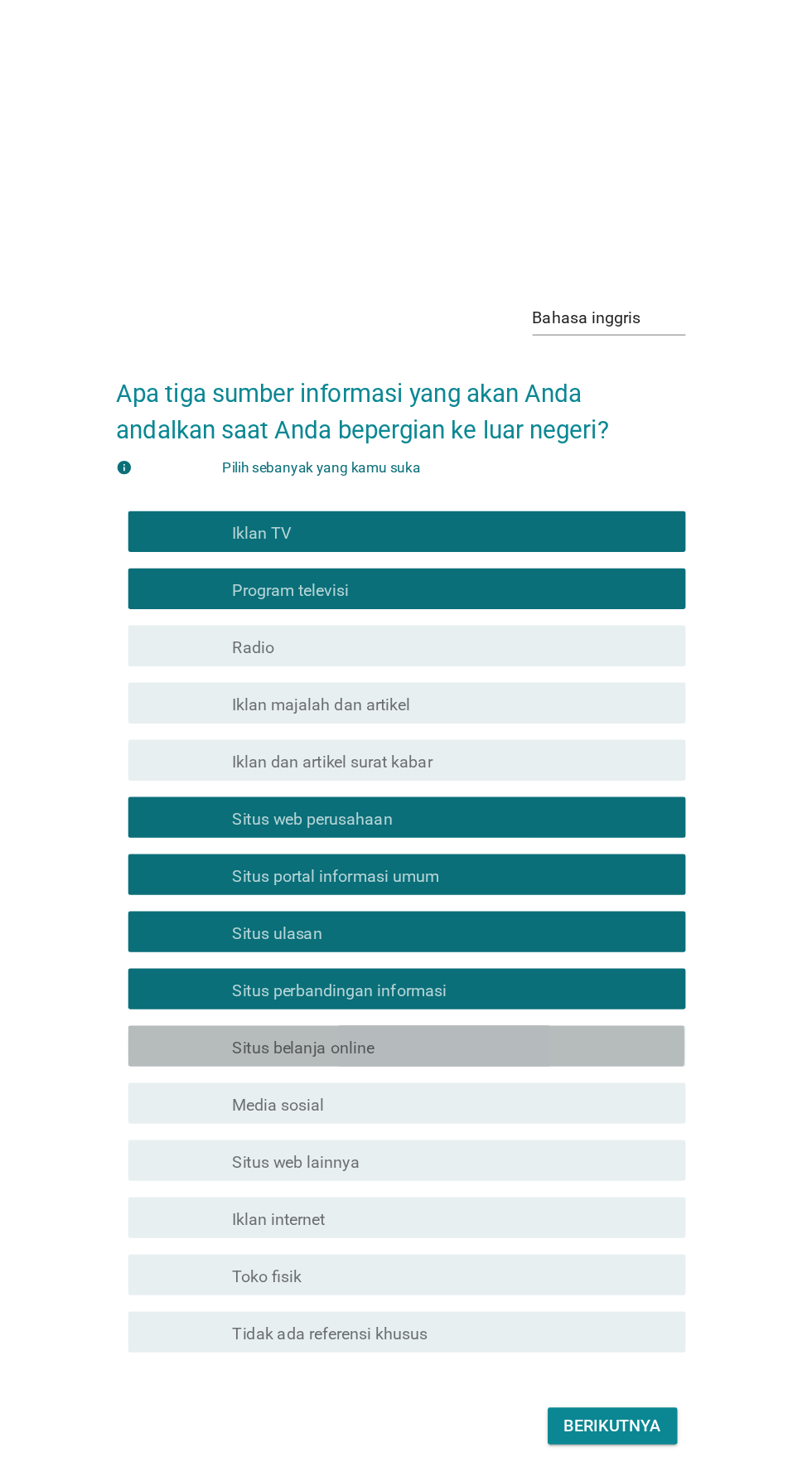
click at [433, 886] on div "garis besar kotak centang kosong Situs belanja online" at bounding box center [447, 876] width 355 height 20
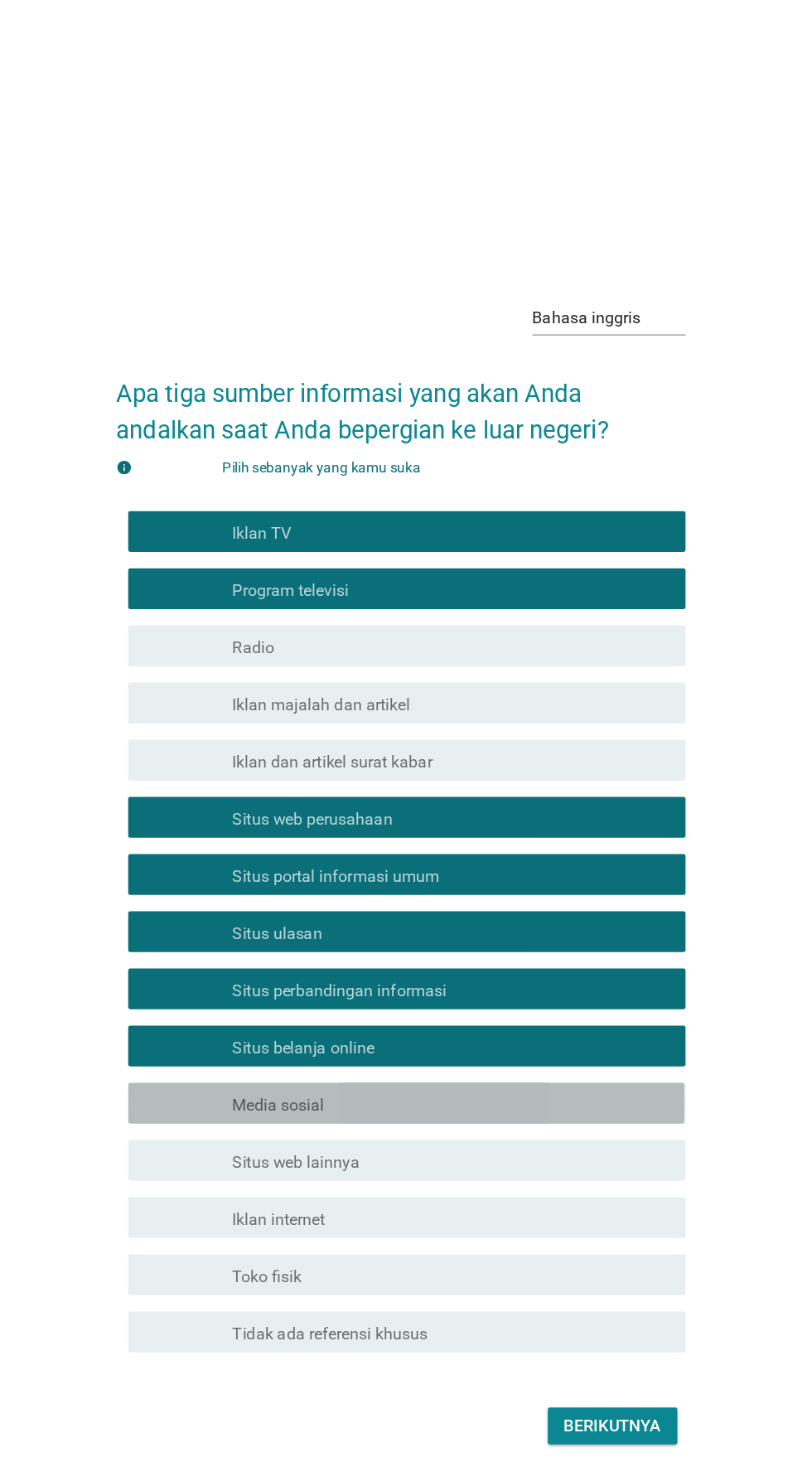
click at [416, 933] on div "garis besar kotak centang kosong Media sosial" at bounding box center [447, 922] width 355 height 20
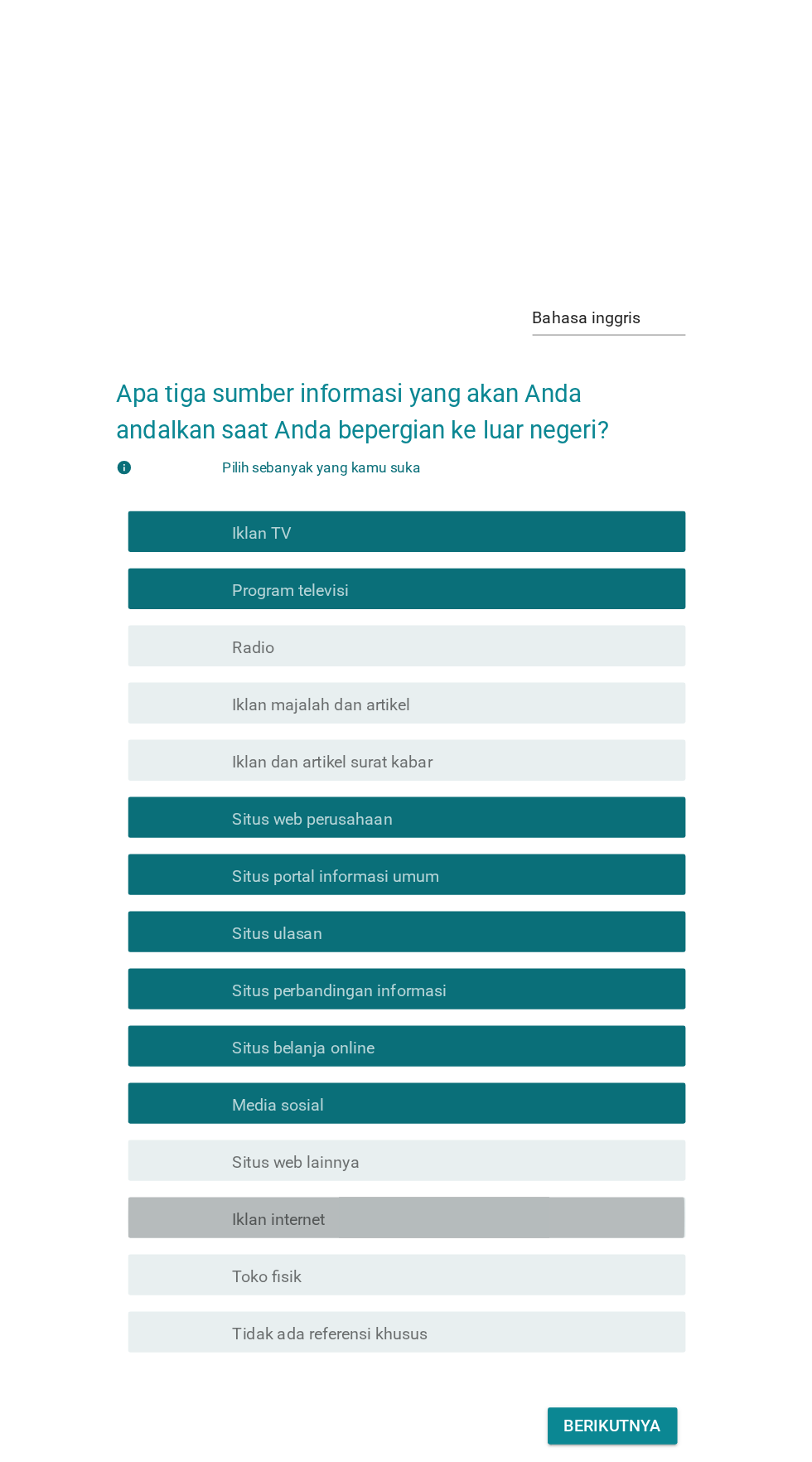
click at [406, 1025] on div "garis besar kotak centang kosong Iklan internet" at bounding box center [447, 1015] width 355 height 20
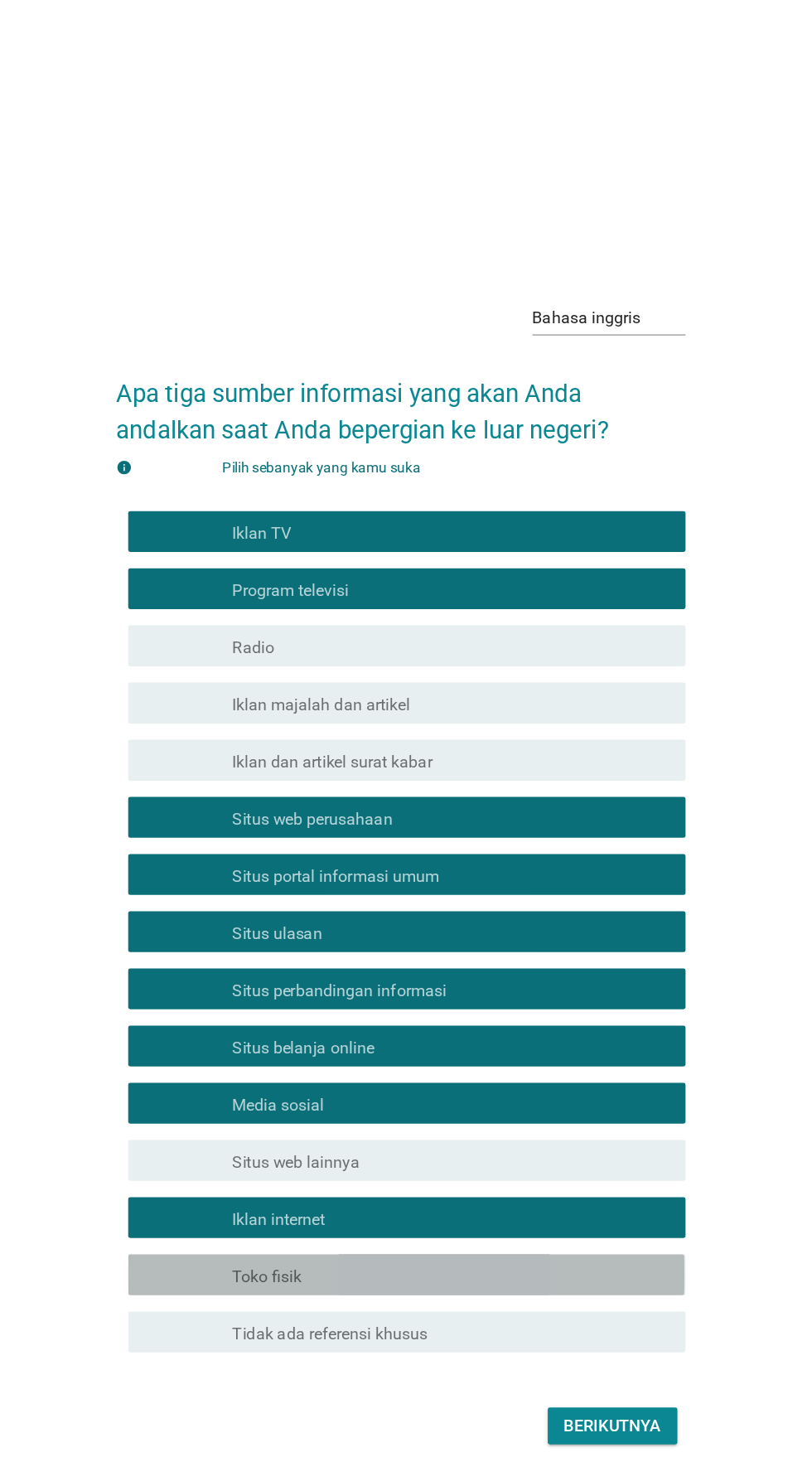
click at [411, 1072] on div "garis besar kotak centang kosong Toko fisik" at bounding box center [447, 1062] width 355 height 20
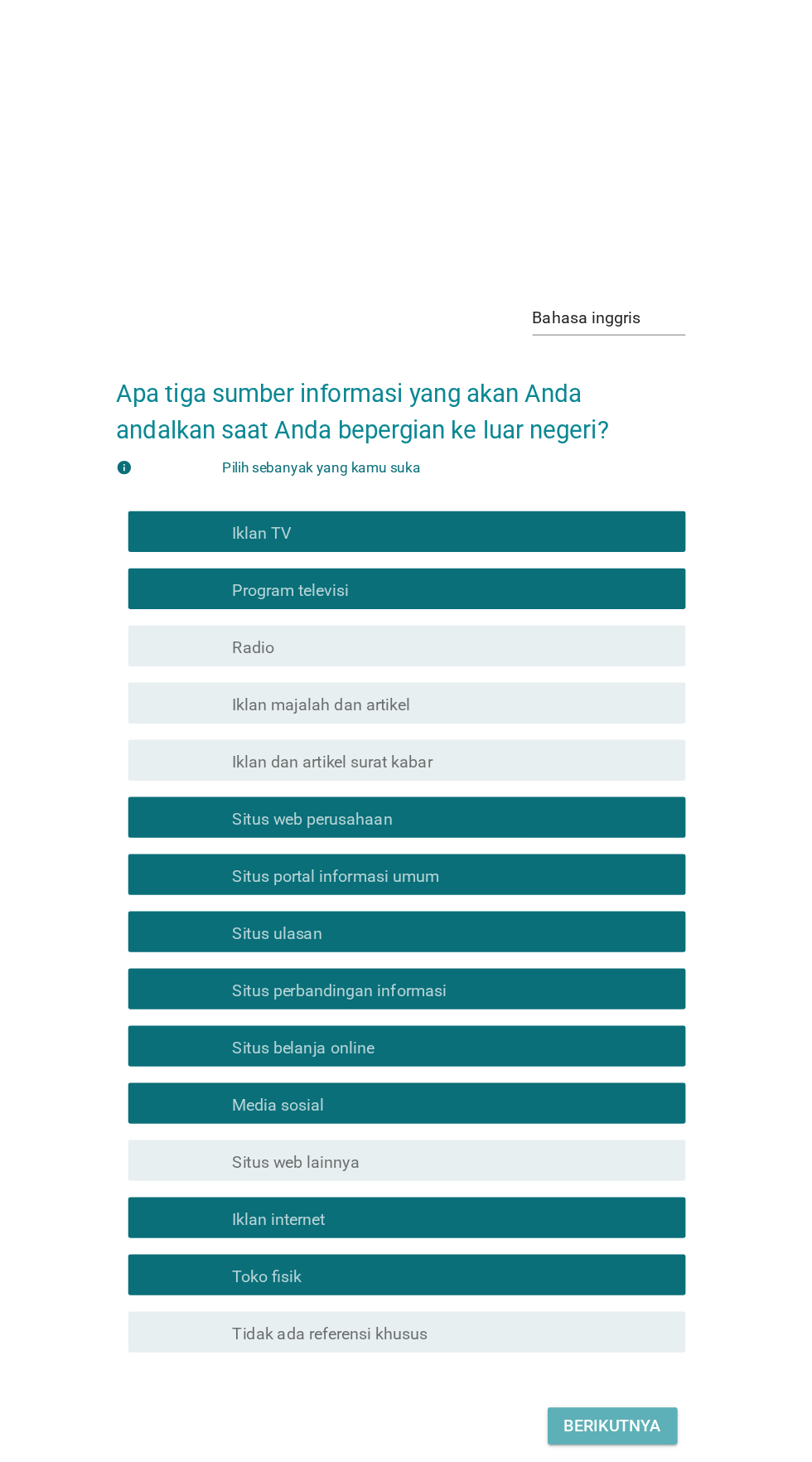
click at [573, 1193] on font "Berikutnya" at bounding box center [578, 1184] width 78 height 16
